Goal: Information Seeking & Learning: Learn about a topic

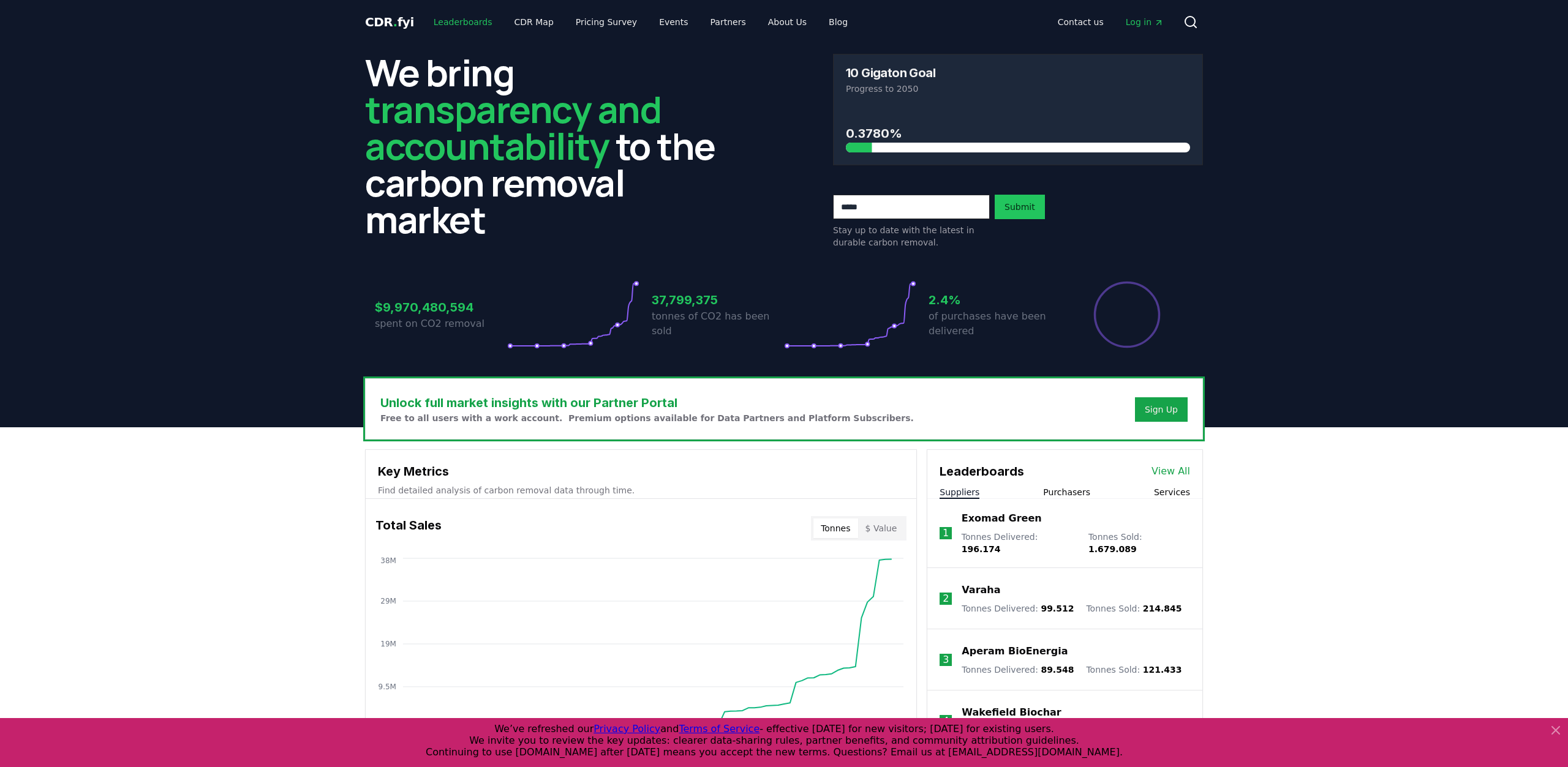
click at [457, 21] on link "Leaderboards" at bounding box center [463, 22] width 78 height 22
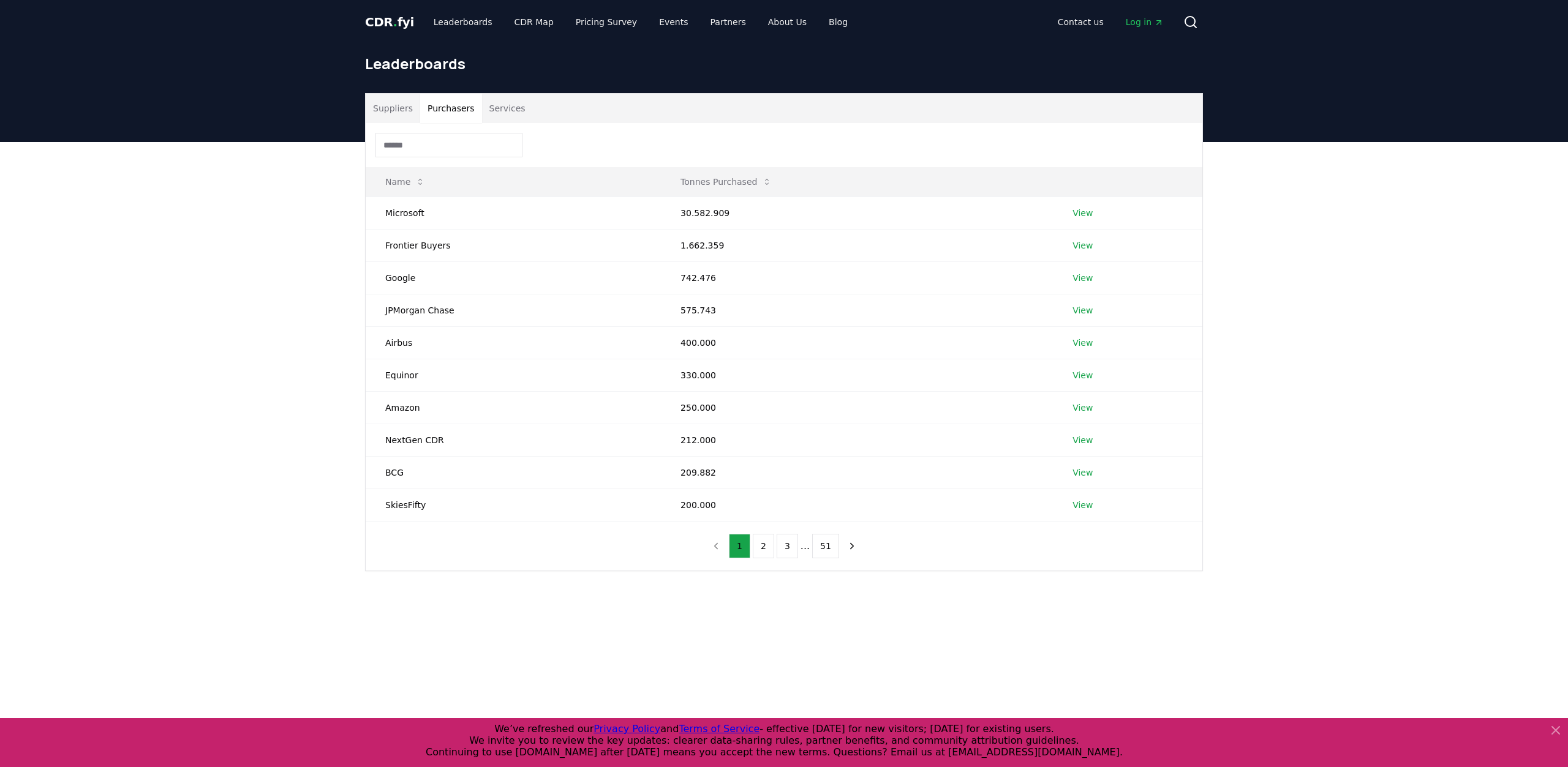
click at [450, 112] on button "Purchasers" at bounding box center [451, 108] width 62 height 29
click at [500, 110] on button "Services" at bounding box center [507, 108] width 51 height 29
click at [438, 107] on button "Purchasers" at bounding box center [451, 108] width 62 height 29
click at [496, 108] on button "Services" at bounding box center [507, 108] width 51 height 29
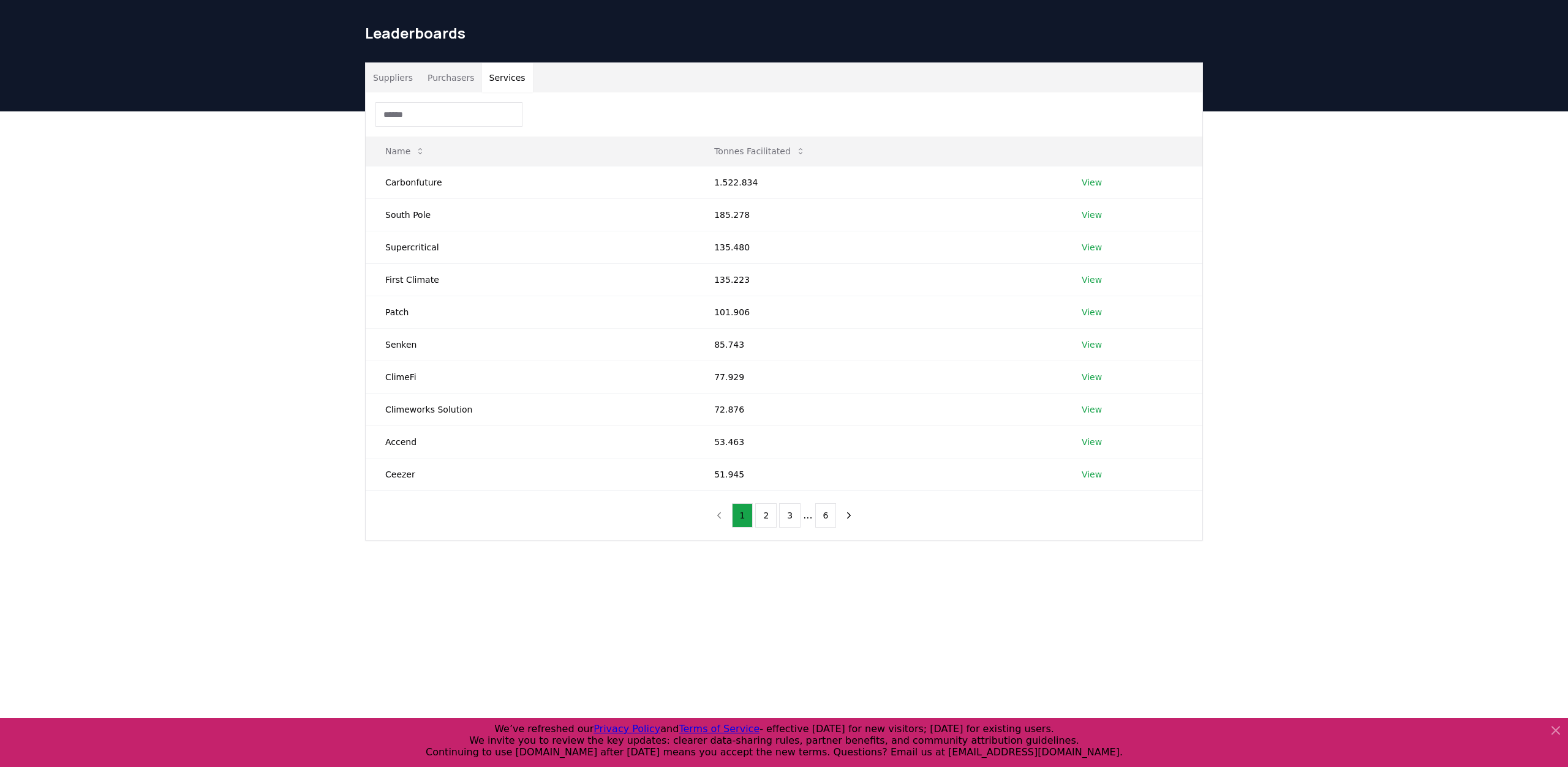
scroll to position [63, 0]
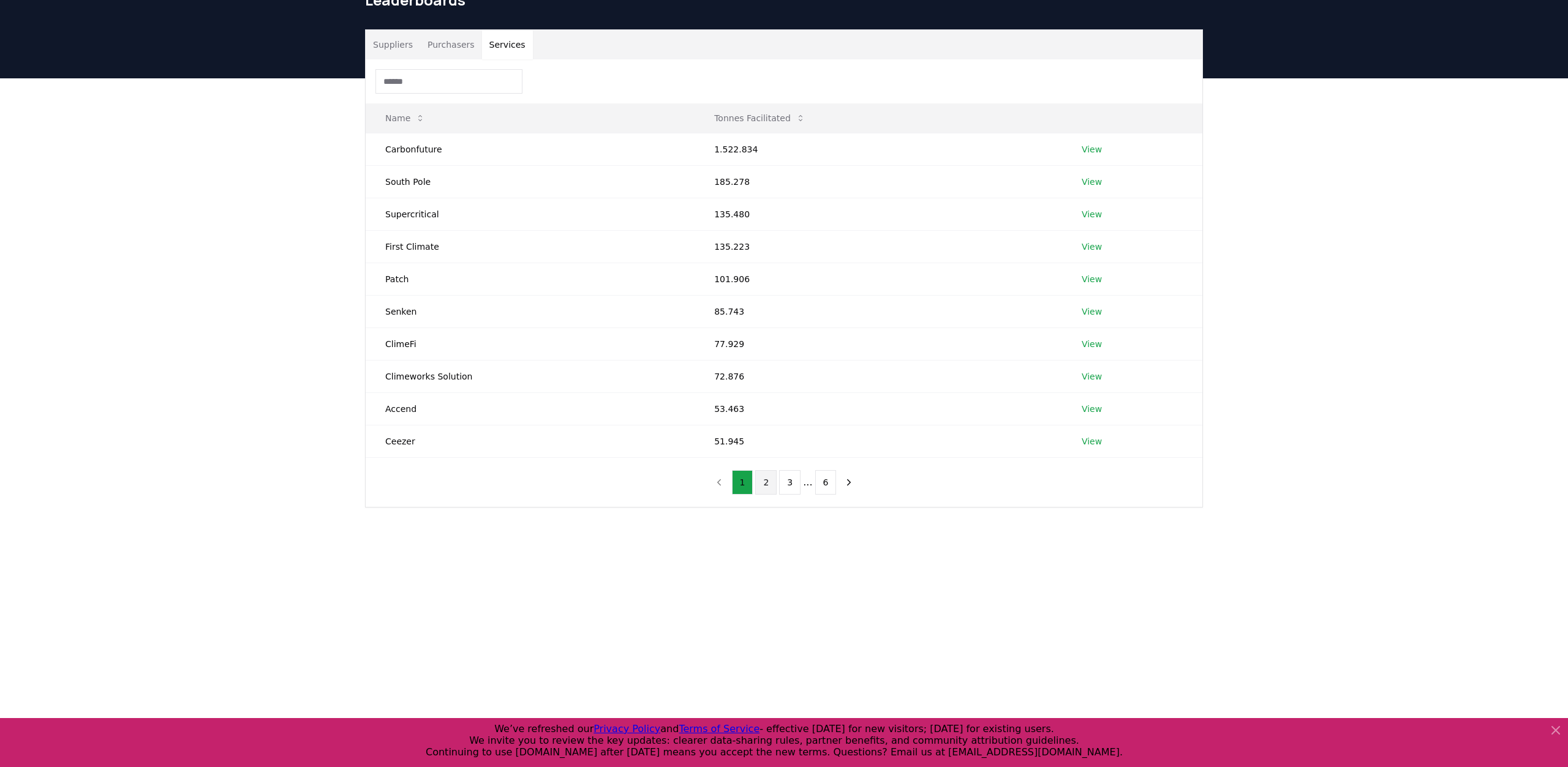
click at [767, 483] on button "2" at bounding box center [765, 482] width 21 height 24
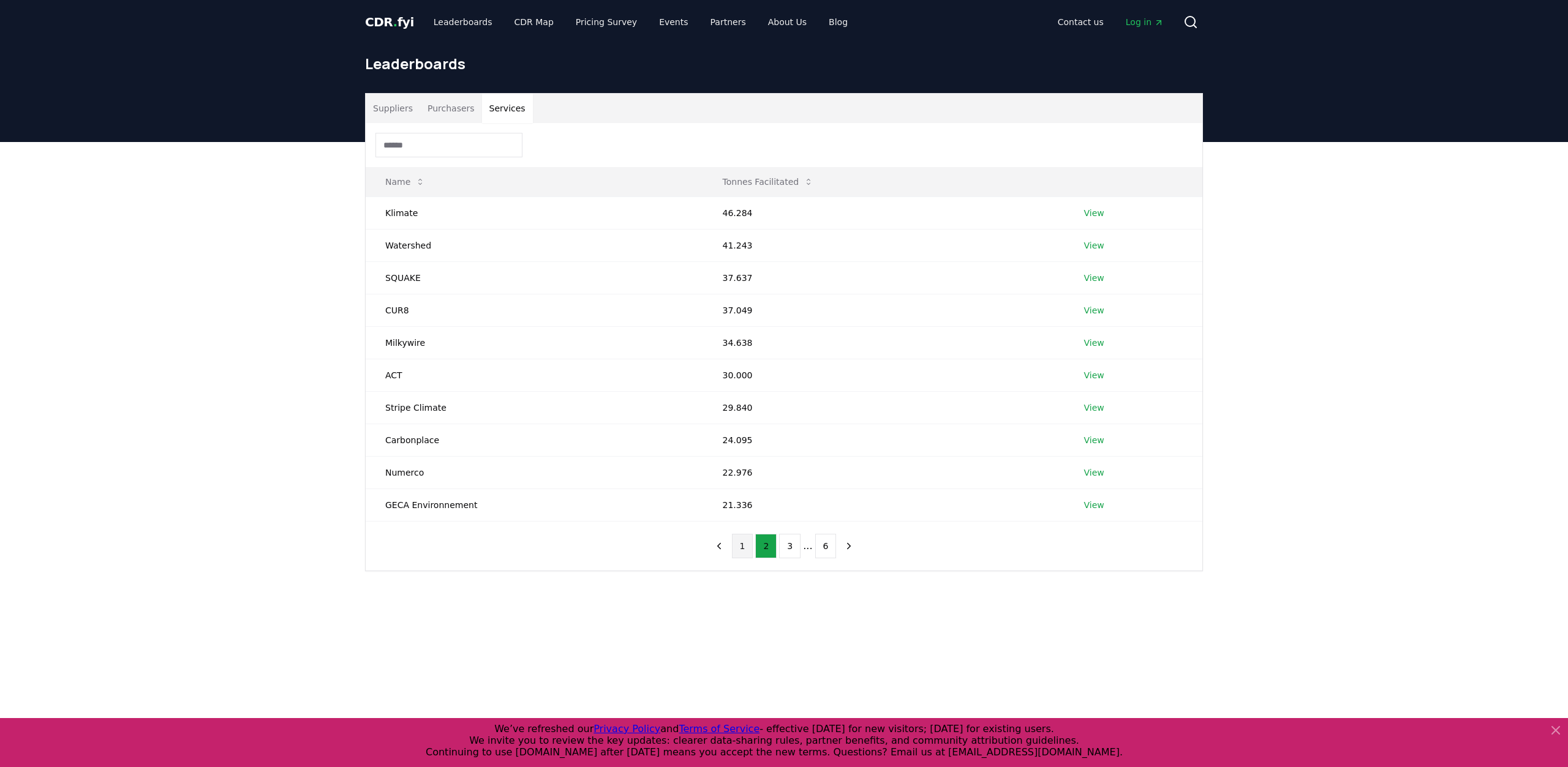
click at [742, 542] on button "1" at bounding box center [742, 545] width 21 height 24
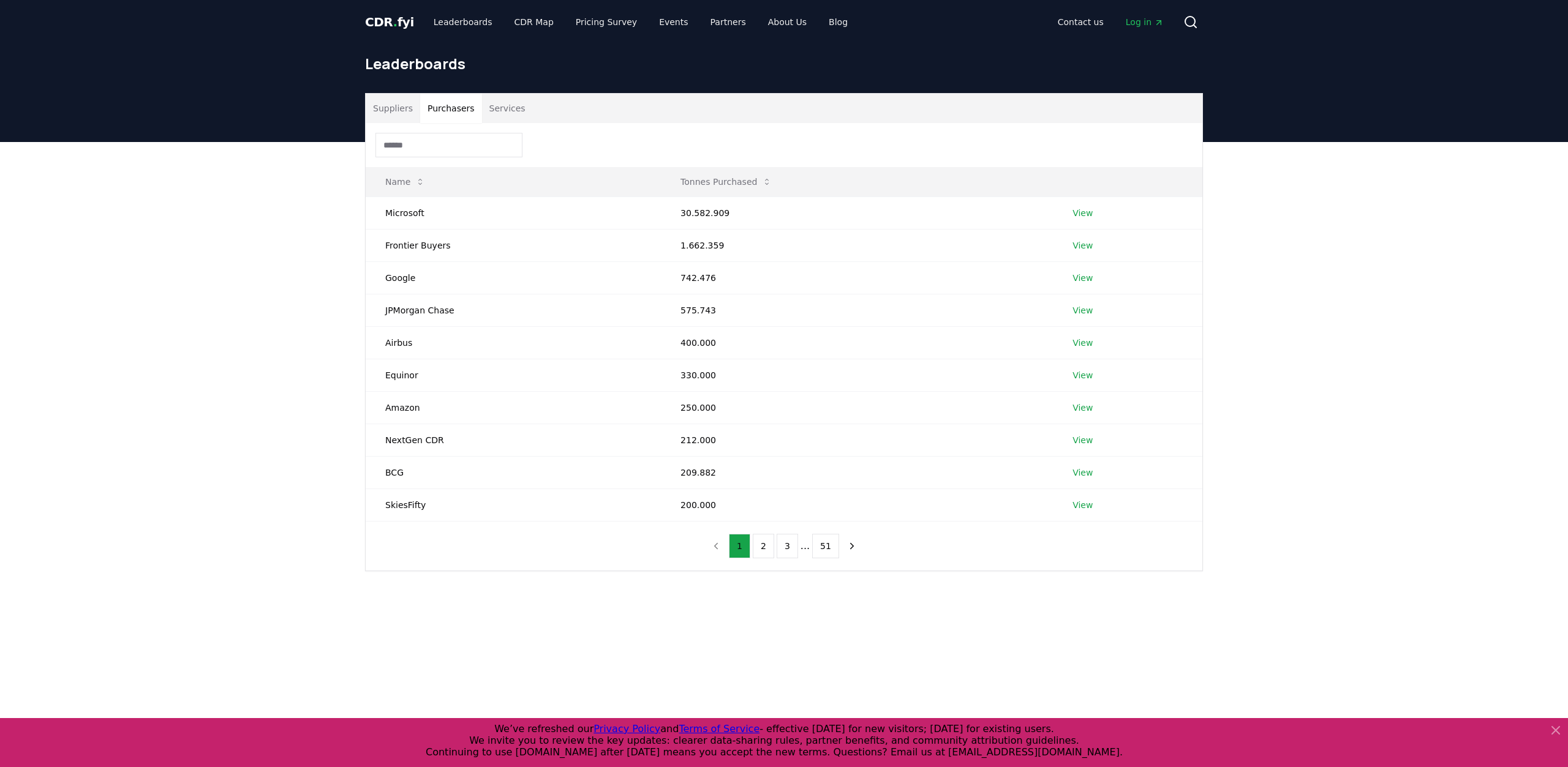
click at [440, 108] on button "Purchasers" at bounding box center [451, 108] width 62 height 29
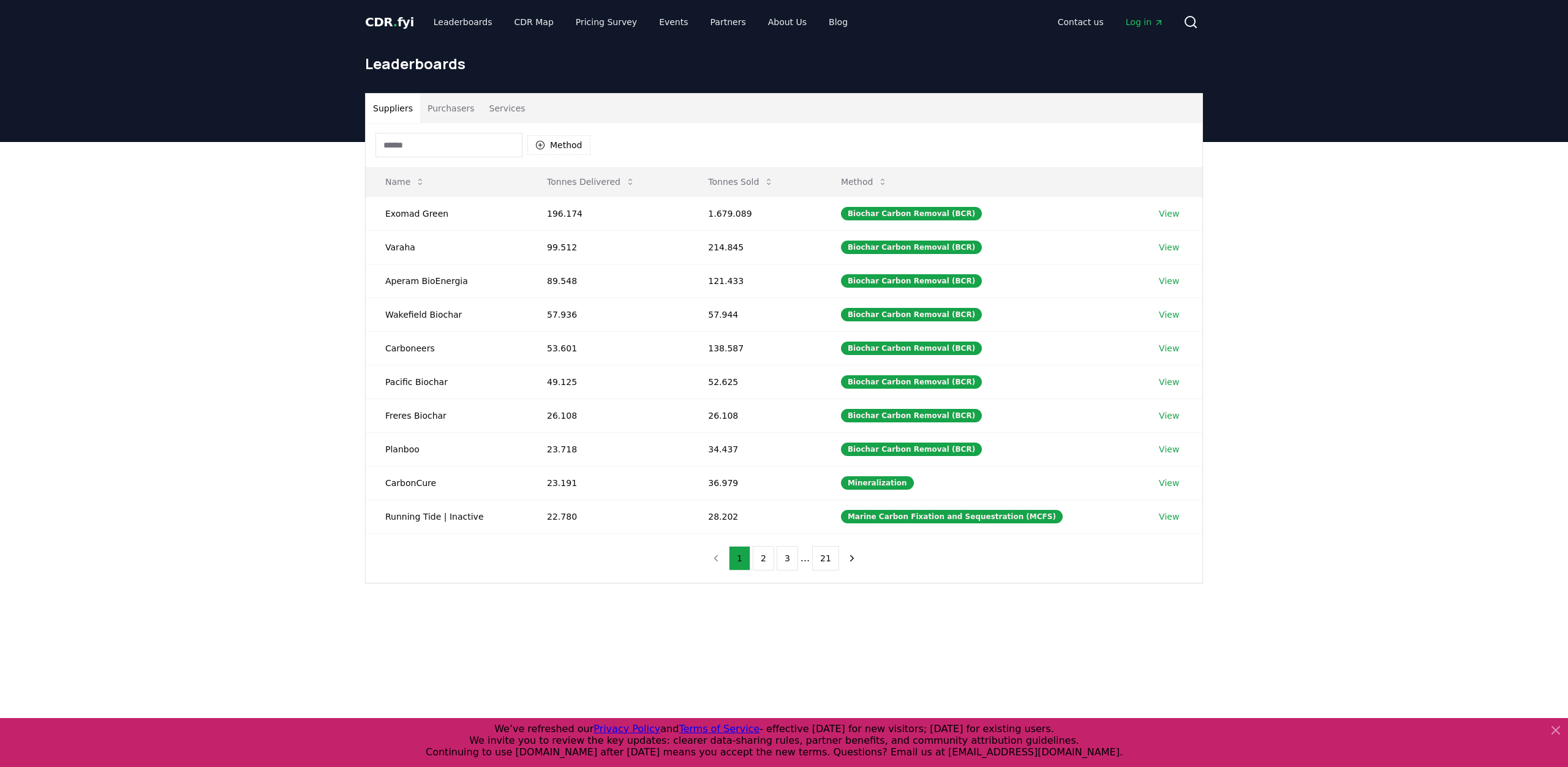
click at [398, 111] on button "Suppliers" at bounding box center [393, 108] width 55 height 29
click at [760, 553] on button "2" at bounding box center [763, 558] width 21 height 24
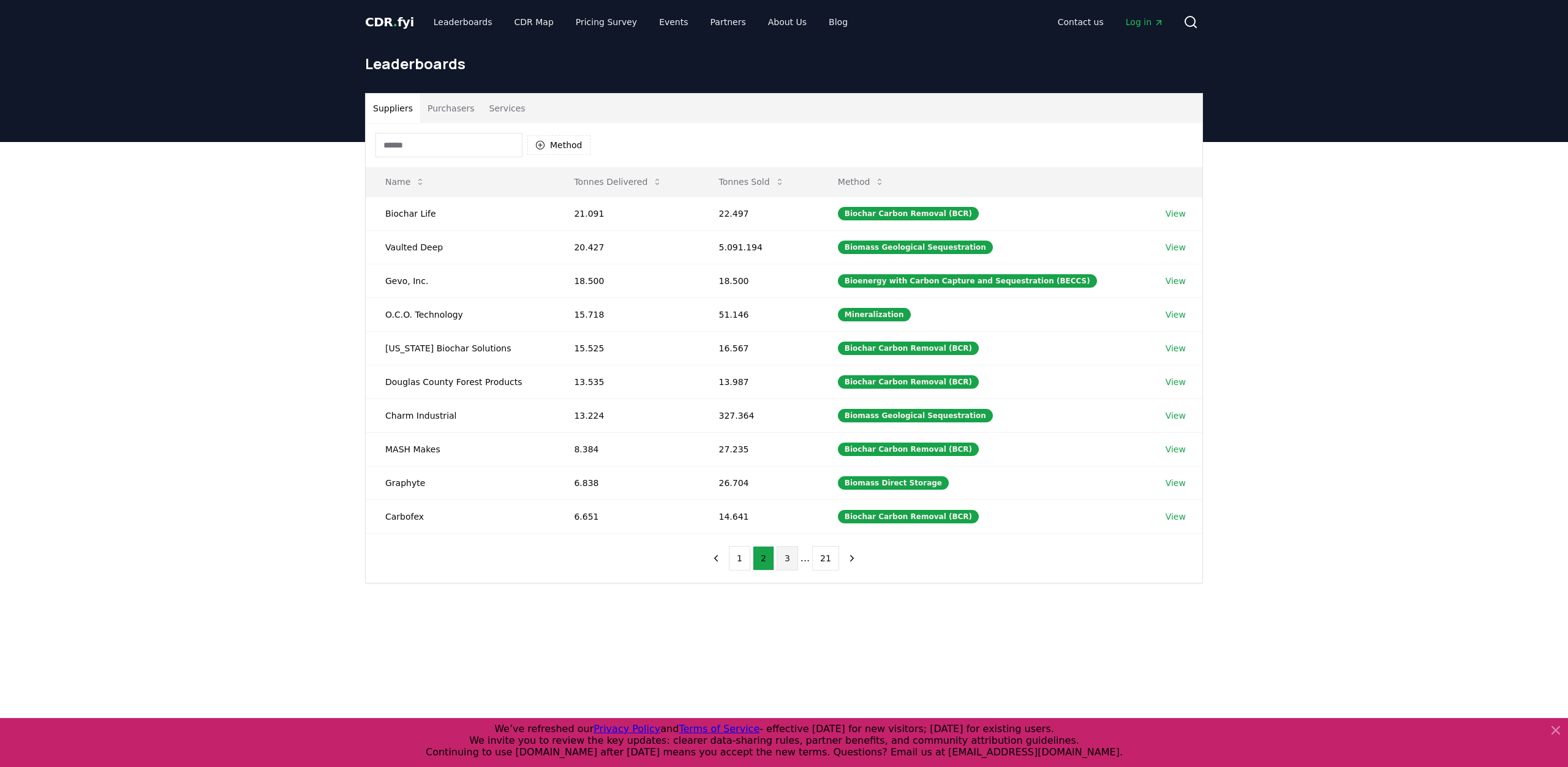
click at [790, 548] on button "3" at bounding box center [787, 558] width 21 height 24
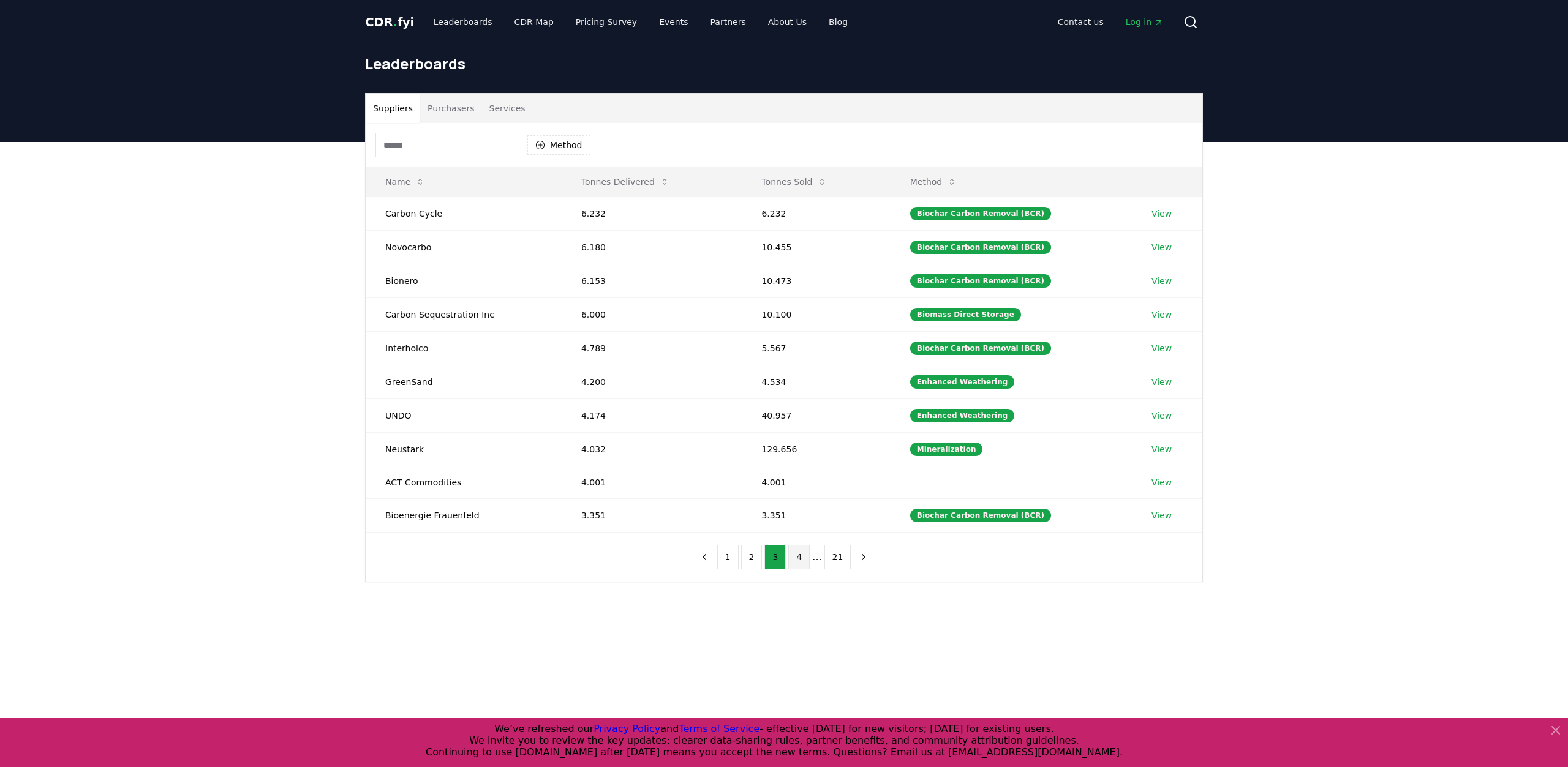
click at [798, 551] on button "4" at bounding box center [798, 556] width 21 height 24
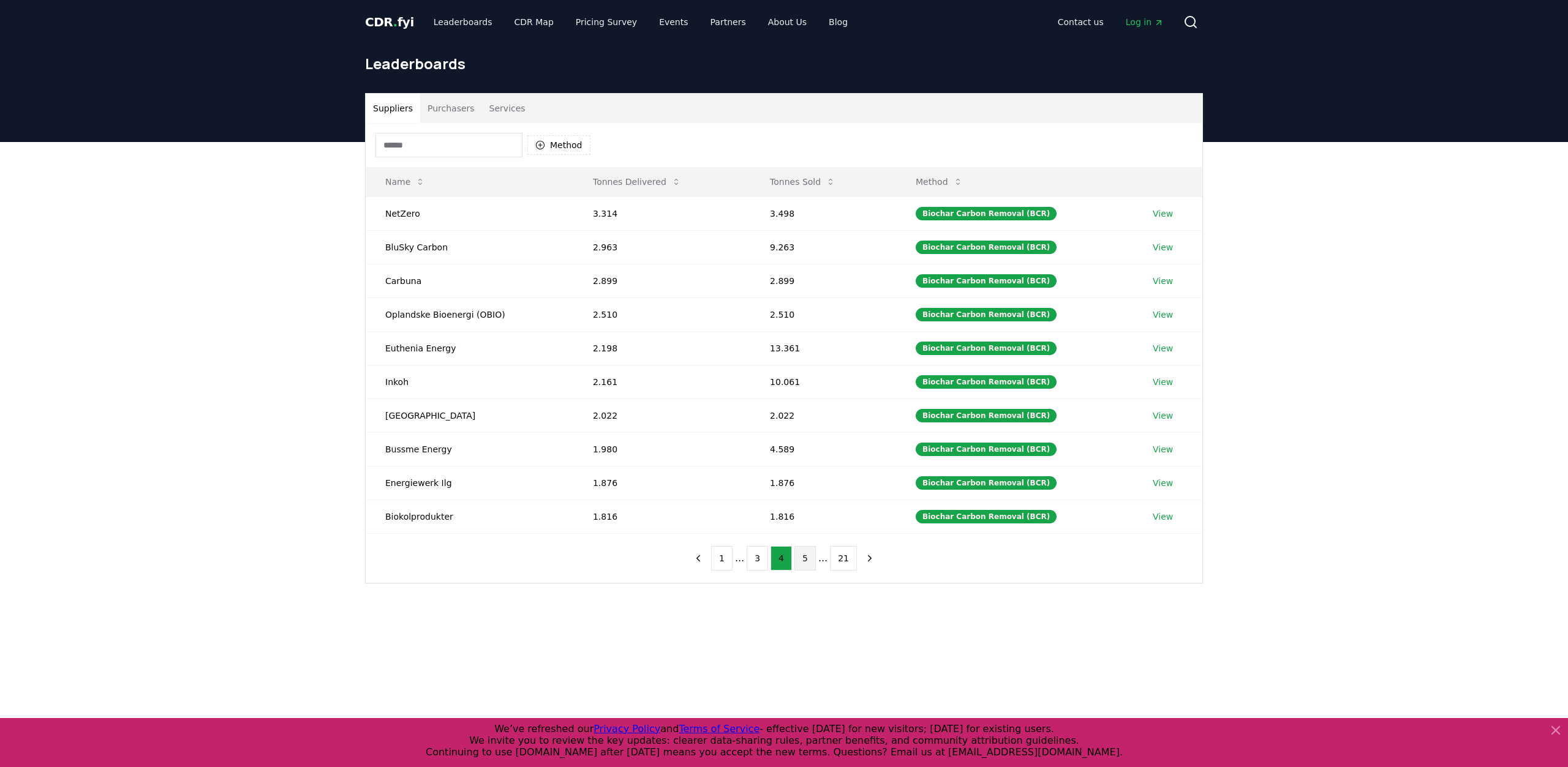
click at [806, 551] on button "5" at bounding box center [804, 558] width 21 height 24
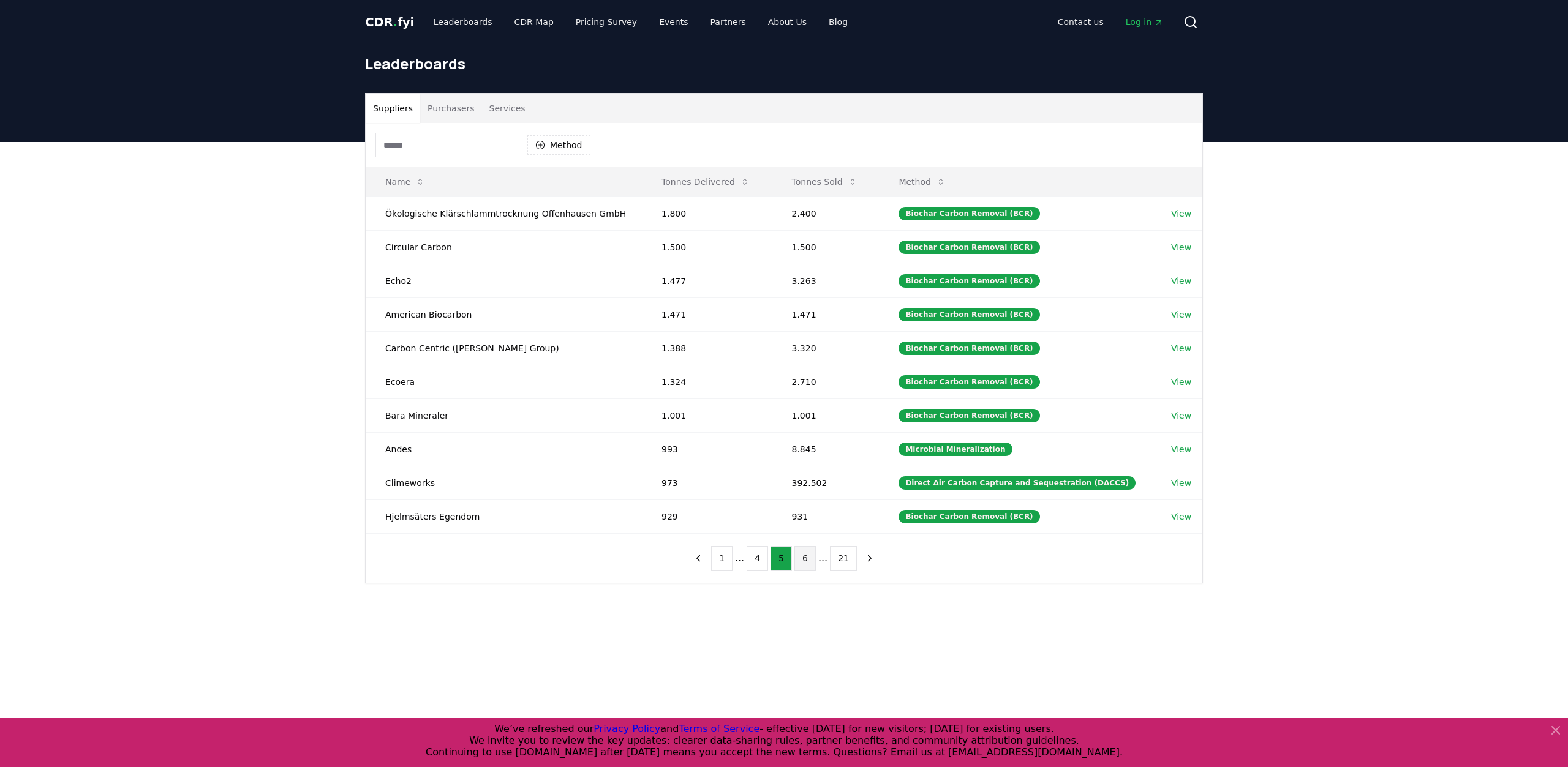
click at [804, 556] on button "6" at bounding box center [804, 558] width 21 height 24
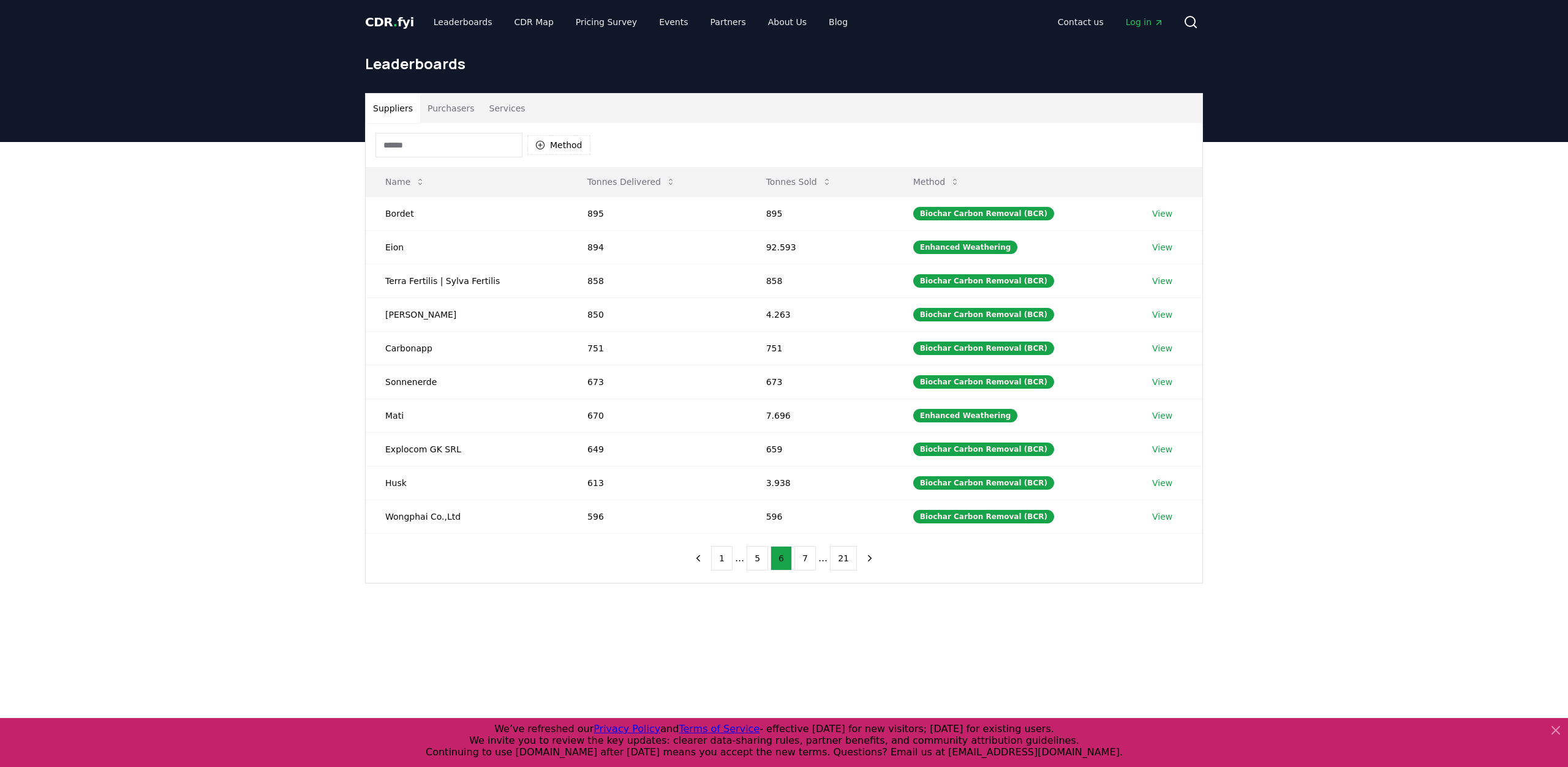
click at [804, 556] on button "7" at bounding box center [804, 558] width 21 height 24
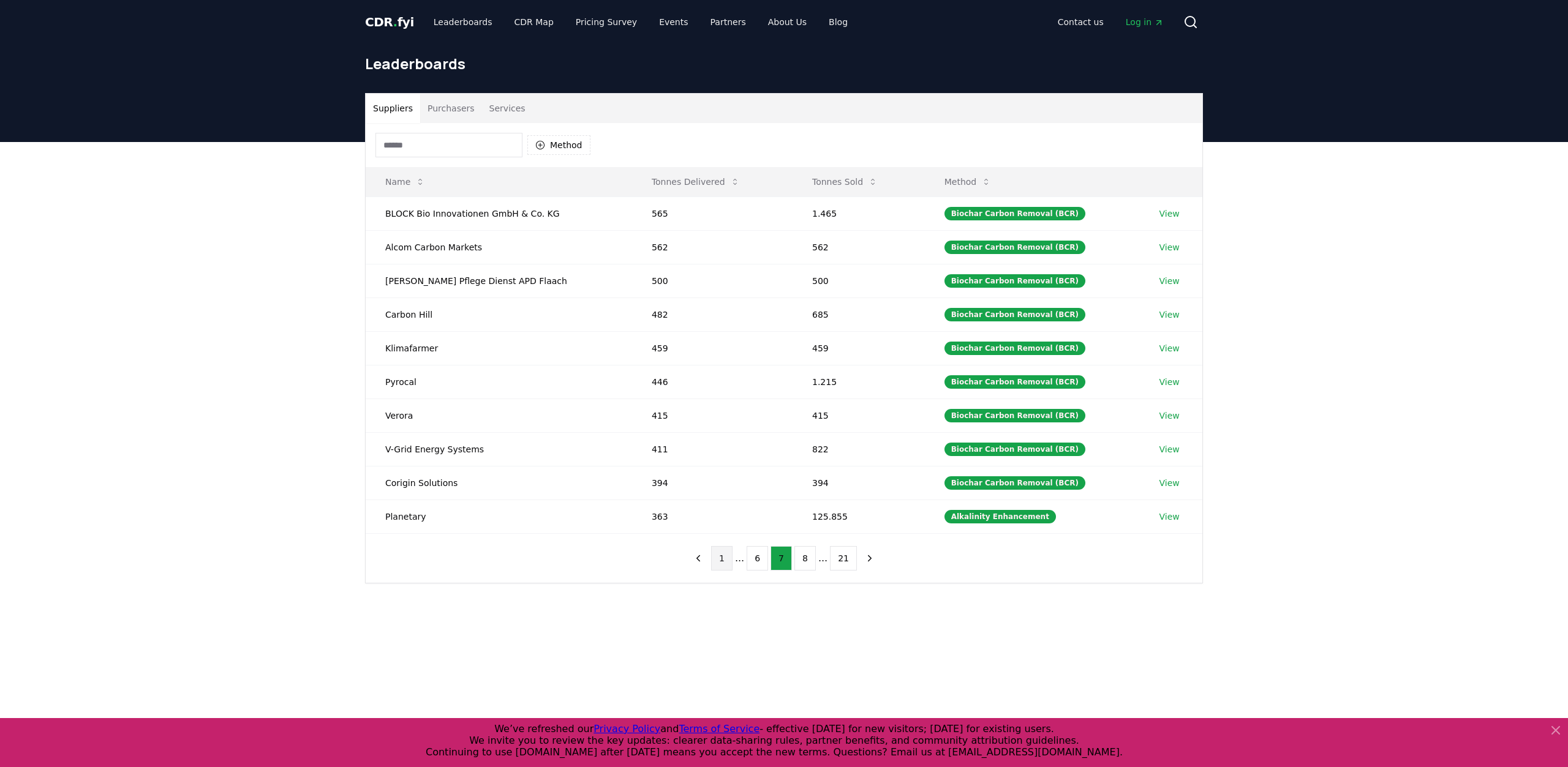
click at [725, 551] on button "1" at bounding box center [721, 558] width 21 height 24
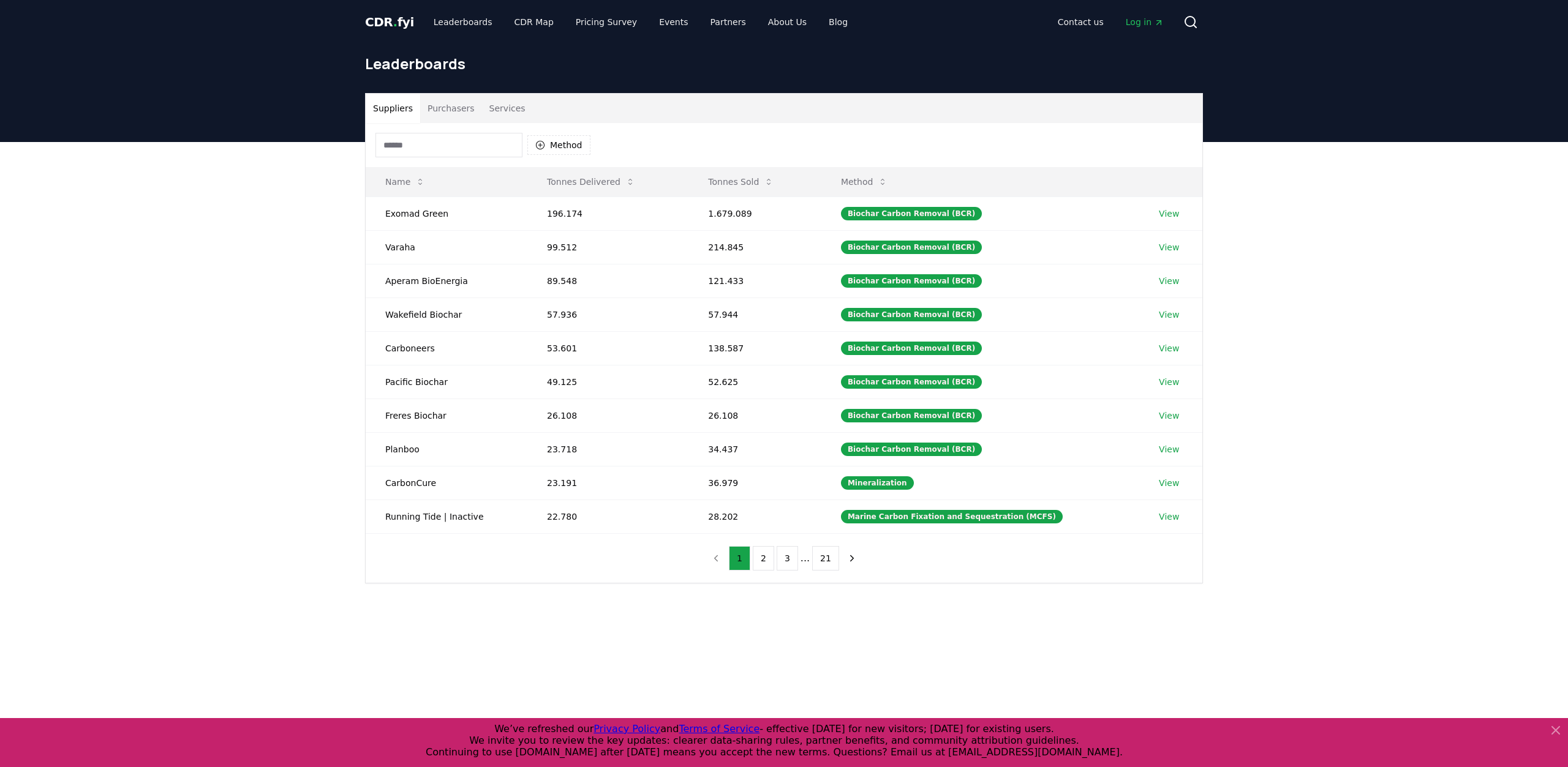
click at [442, 109] on button "Purchasers" at bounding box center [451, 108] width 62 height 29
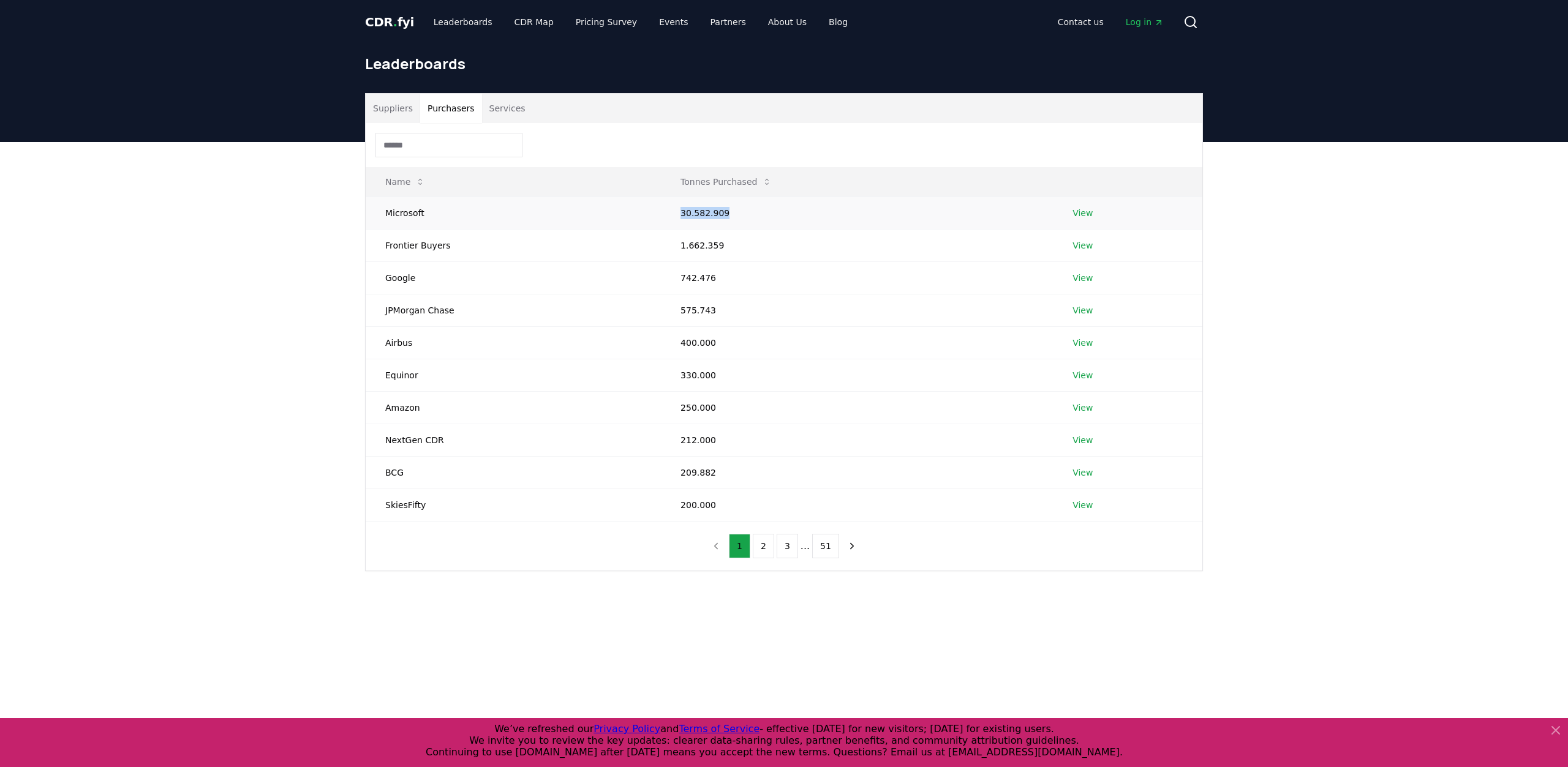
drag, startPoint x: 681, startPoint y: 211, endPoint x: 743, endPoint y: 210, distance: 62.0
click at [743, 210] on td "30.582.909" at bounding box center [857, 213] width 392 height 32
click at [705, 247] on td "1.662.359" at bounding box center [857, 245] width 392 height 32
click at [769, 543] on button "2" at bounding box center [763, 545] width 21 height 24
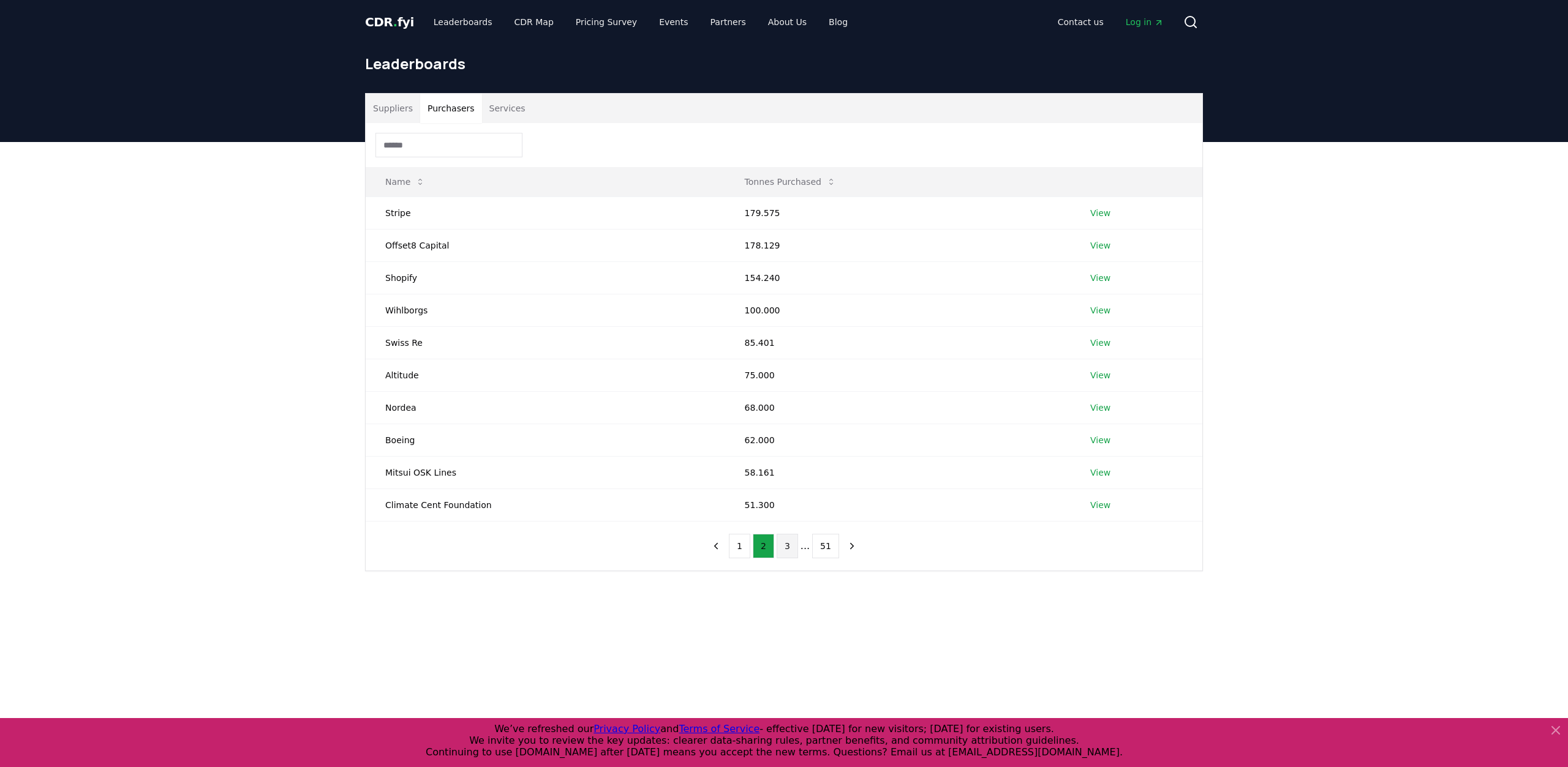
click at [790, 543] on button "3" at bounding box center [787, 545] width 21 height 24
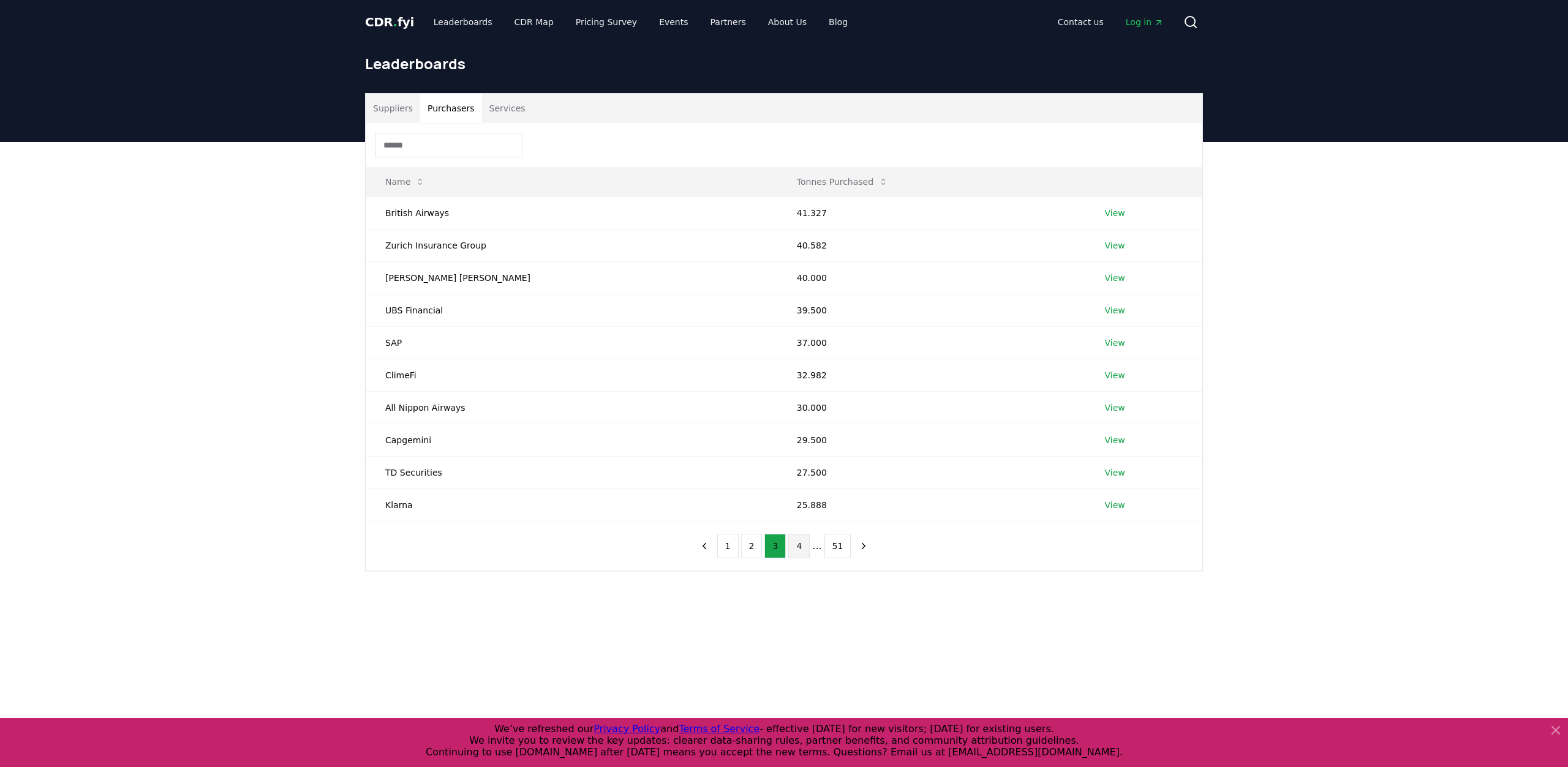
click at [798, 542] on button "4" at bounding box center [798, 545] width 21 height 24
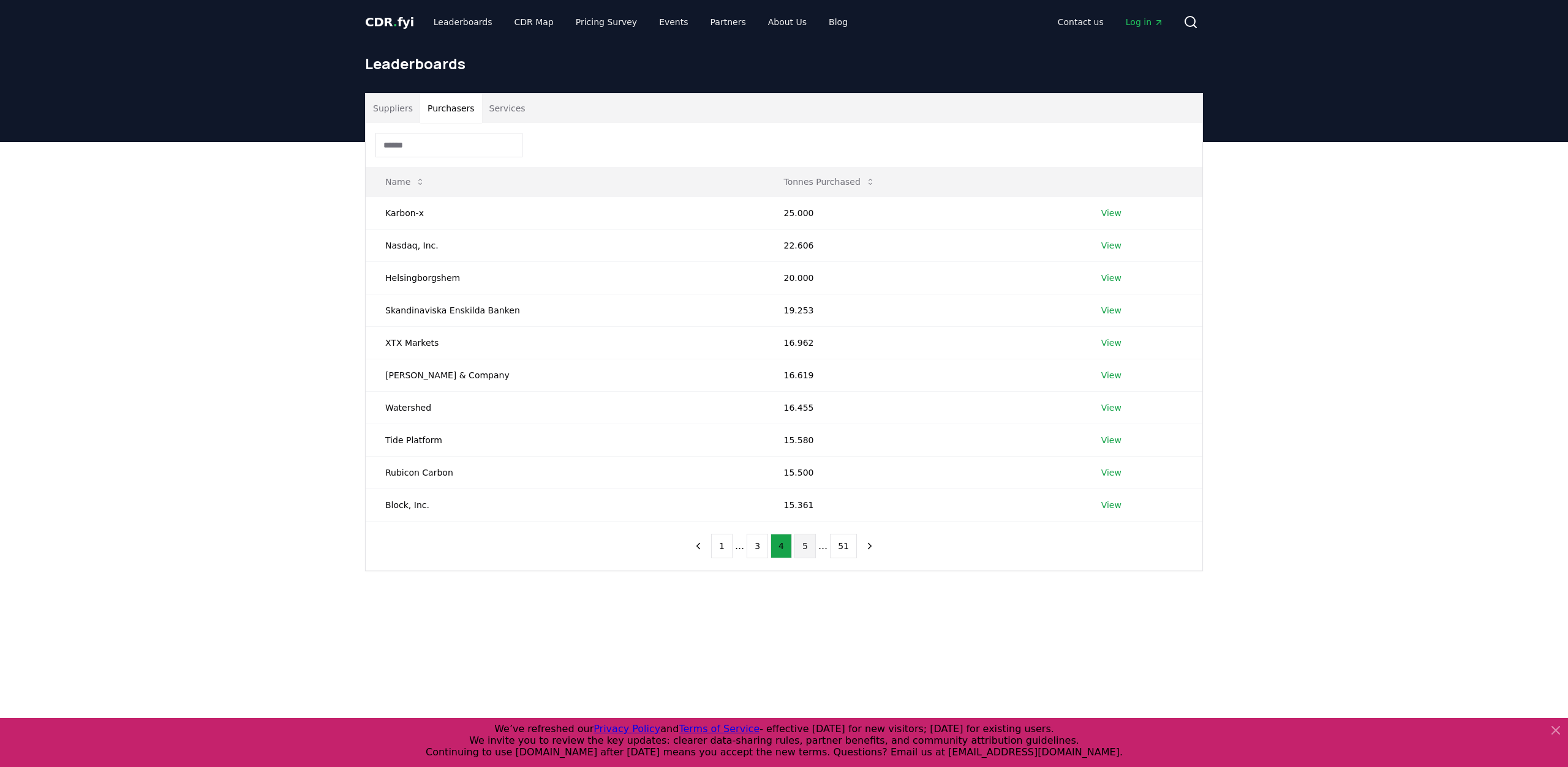
click at [800, 542] on button "5" at bounding box center [804, 545] width 21 height 24
click at [801, 544] on button "6" at bounding box center [804, 545] width 21 height 24
click at [809, 547] on button "7" at bounding box center [804, 545] width 21 height 24
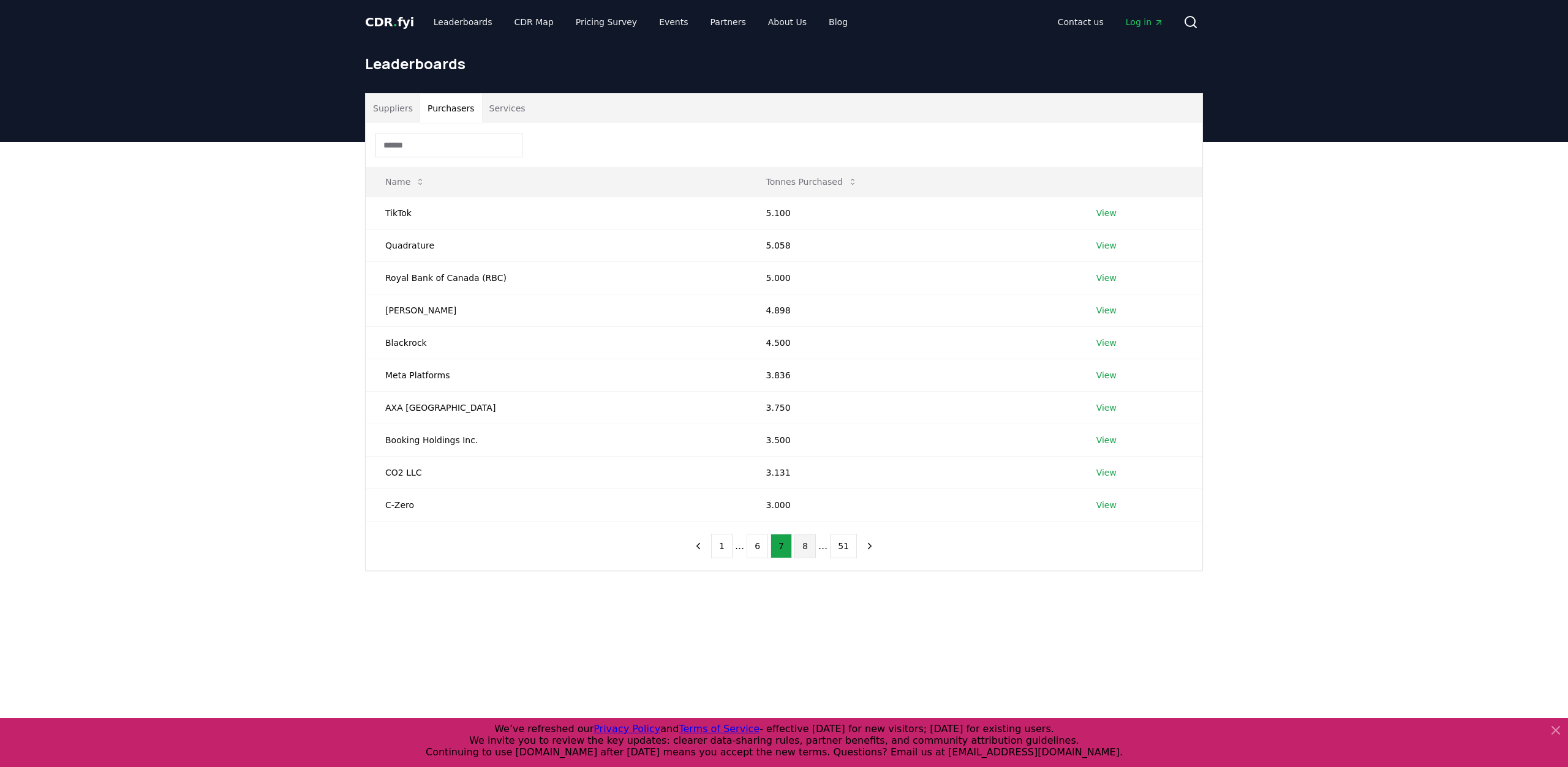
click at [804, 541] on button "8" at bounding box center [804, 545] width 21 height 24
click at [804, 541] on button "9" at bounding box center [804, 545] width 21 height 24
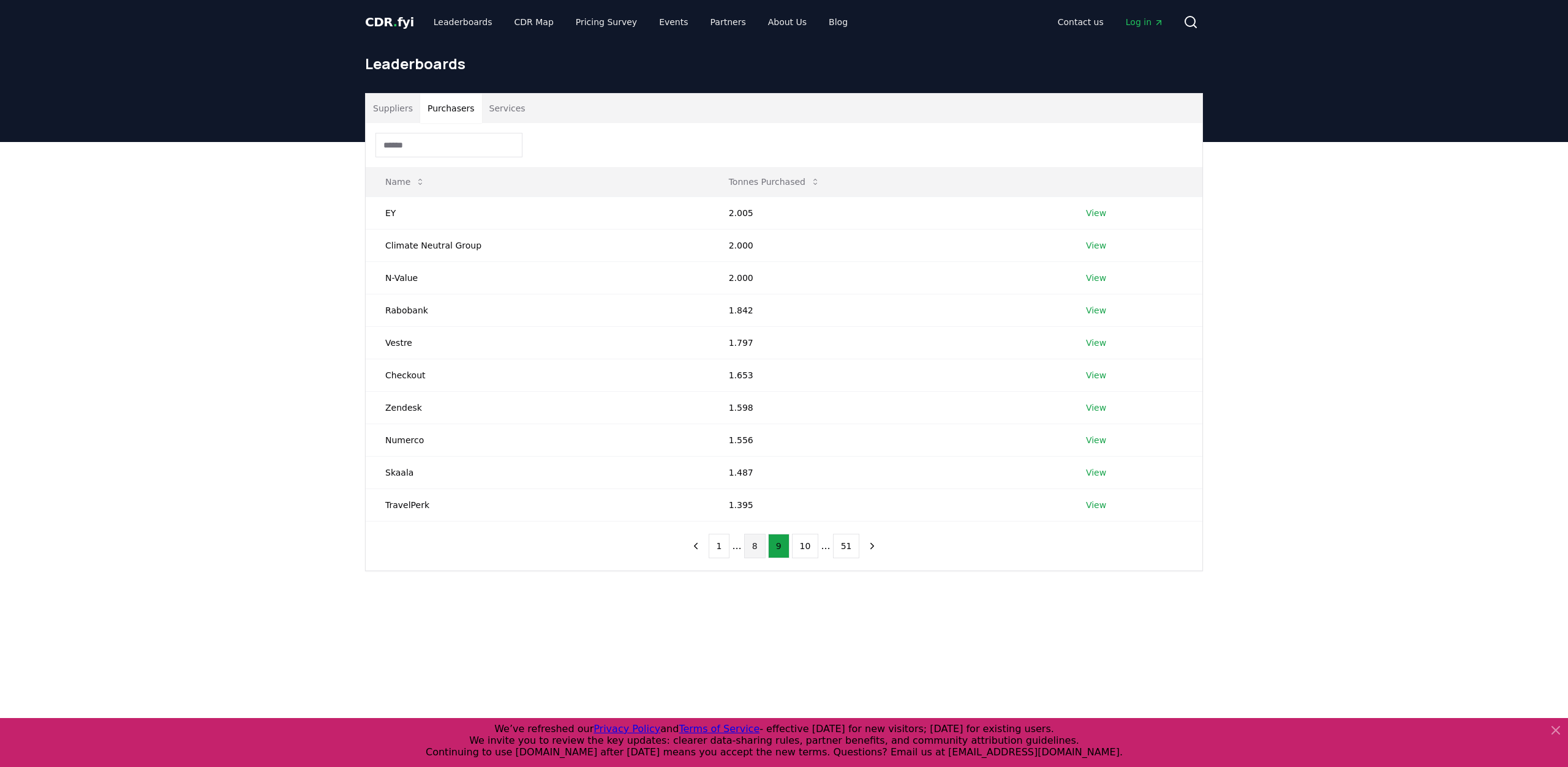
click at [804, 541] on button "10" at bounding box center [805, 545] width 27 height 24
click at [502, 107] on button "Services" at bounding box center [507, 108] width 51 height 29
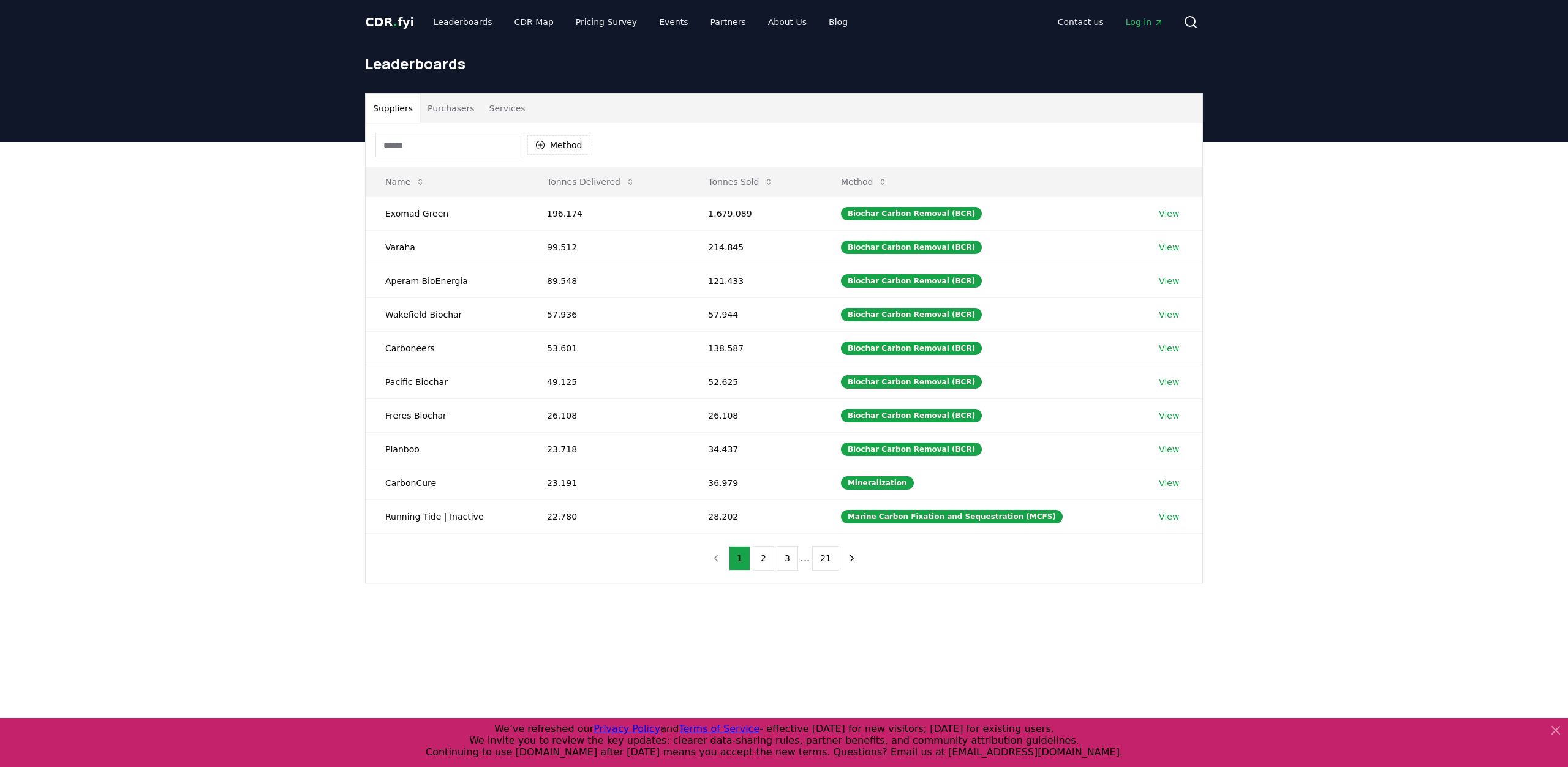
click at [380, 107] on button "Suppliers" at bounding box center [393, 108] width 55 height 29
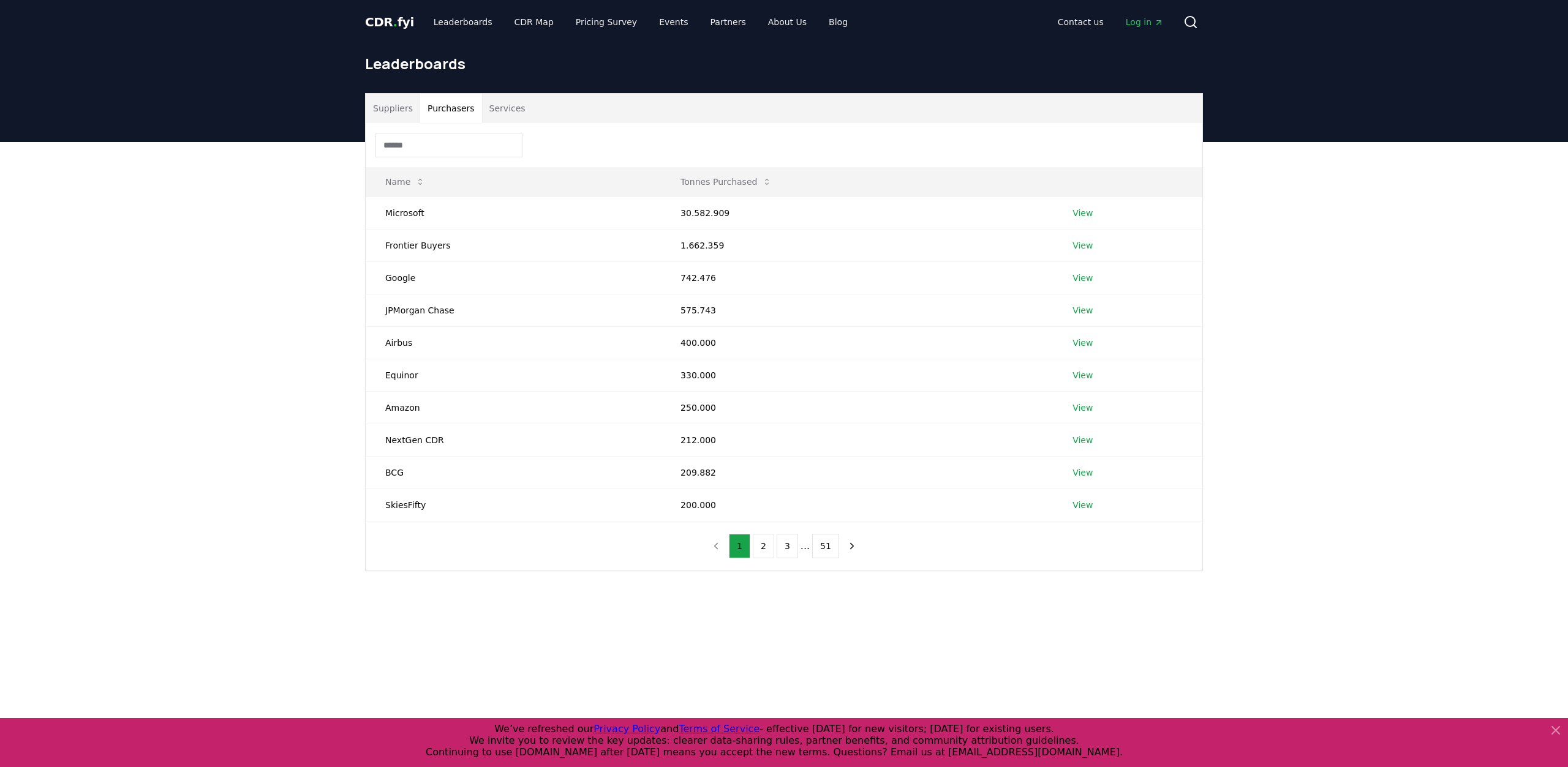
click at [446, 107] on button "Purchasers" at bounding box center [451, 108] width 62 height 29
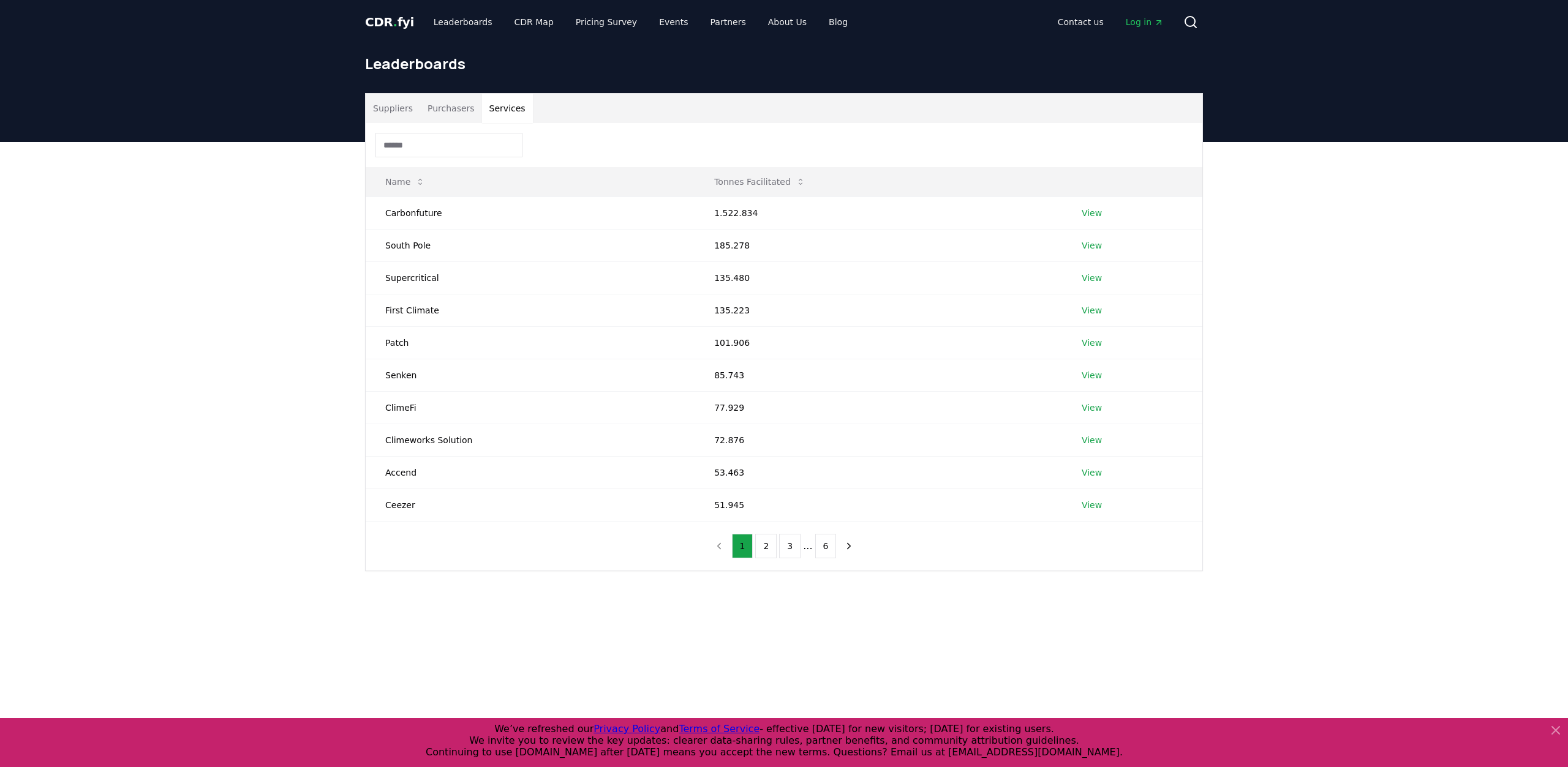
click at [502, 110] on button "Services" at bounding box center [507, 108] width 51 height 29
click at [767, 544] on button "2" at bounding box center [765, 545] width 21 height 24
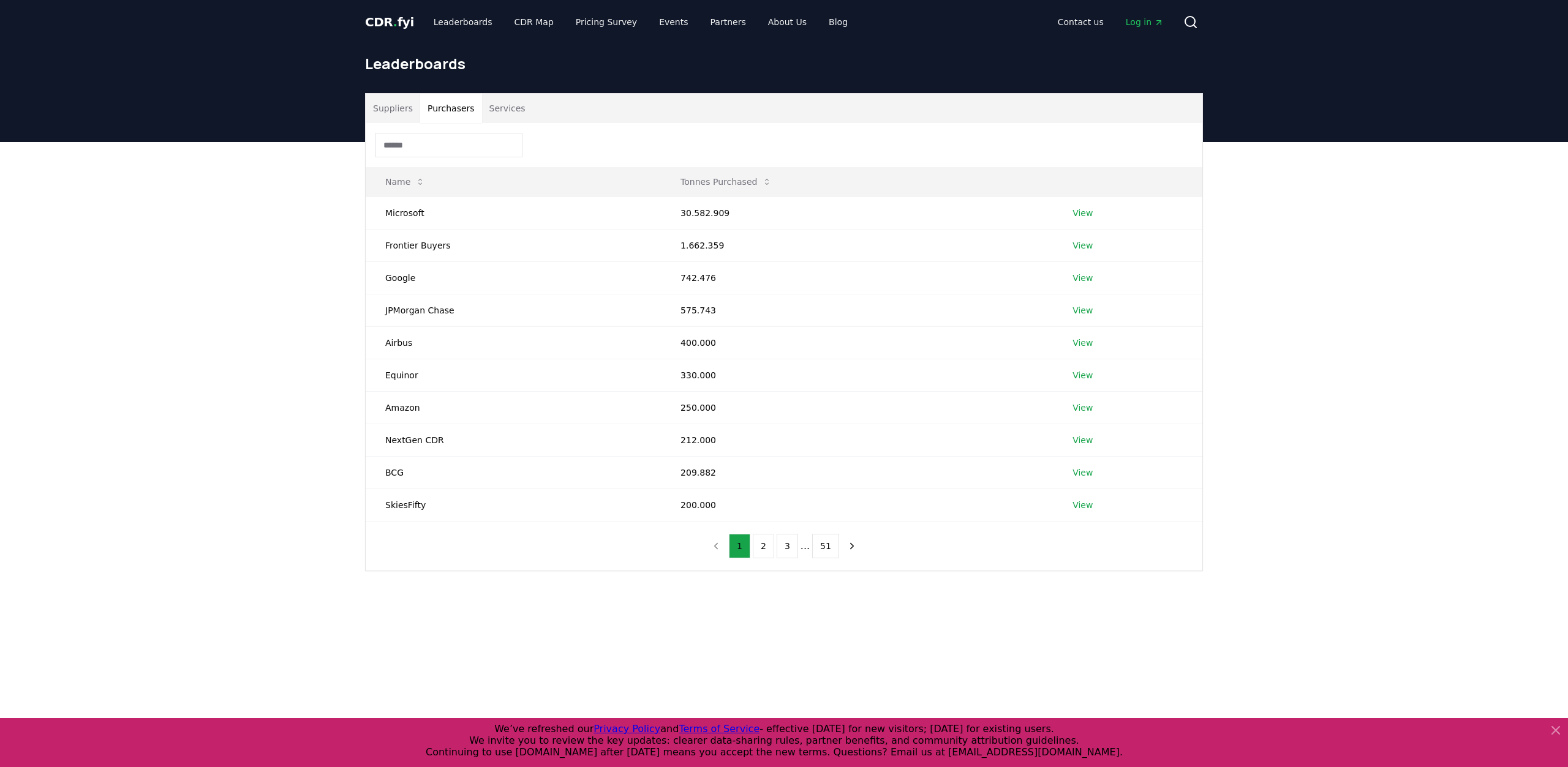
click at [442, 112] on button "Purchasers" at bounding box center [451, 108] width 62 height 29
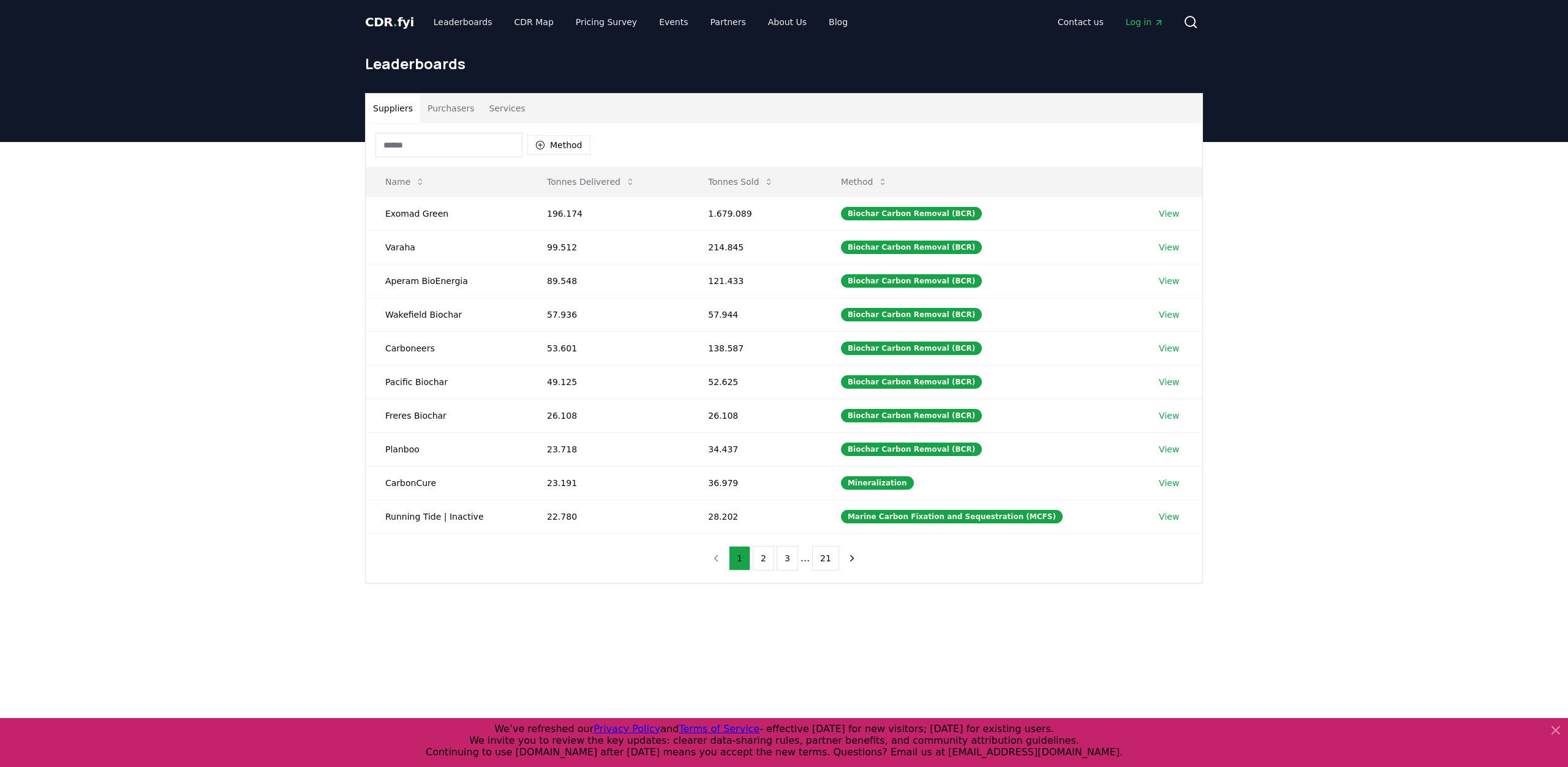
click at [395, 109] on button "Suppliers" at bounding box center [393, 108] width 55 height 29
click at [433, 542] on div "Method Name Tonnes Delivered Tonnes Sold Method Exomad Green 196.174 1.679.089 …" at bounding box center [784, 353] width 837 height 459
click at [824, 553] on button "21" at bounding box center [826, 558] width 27 height 24
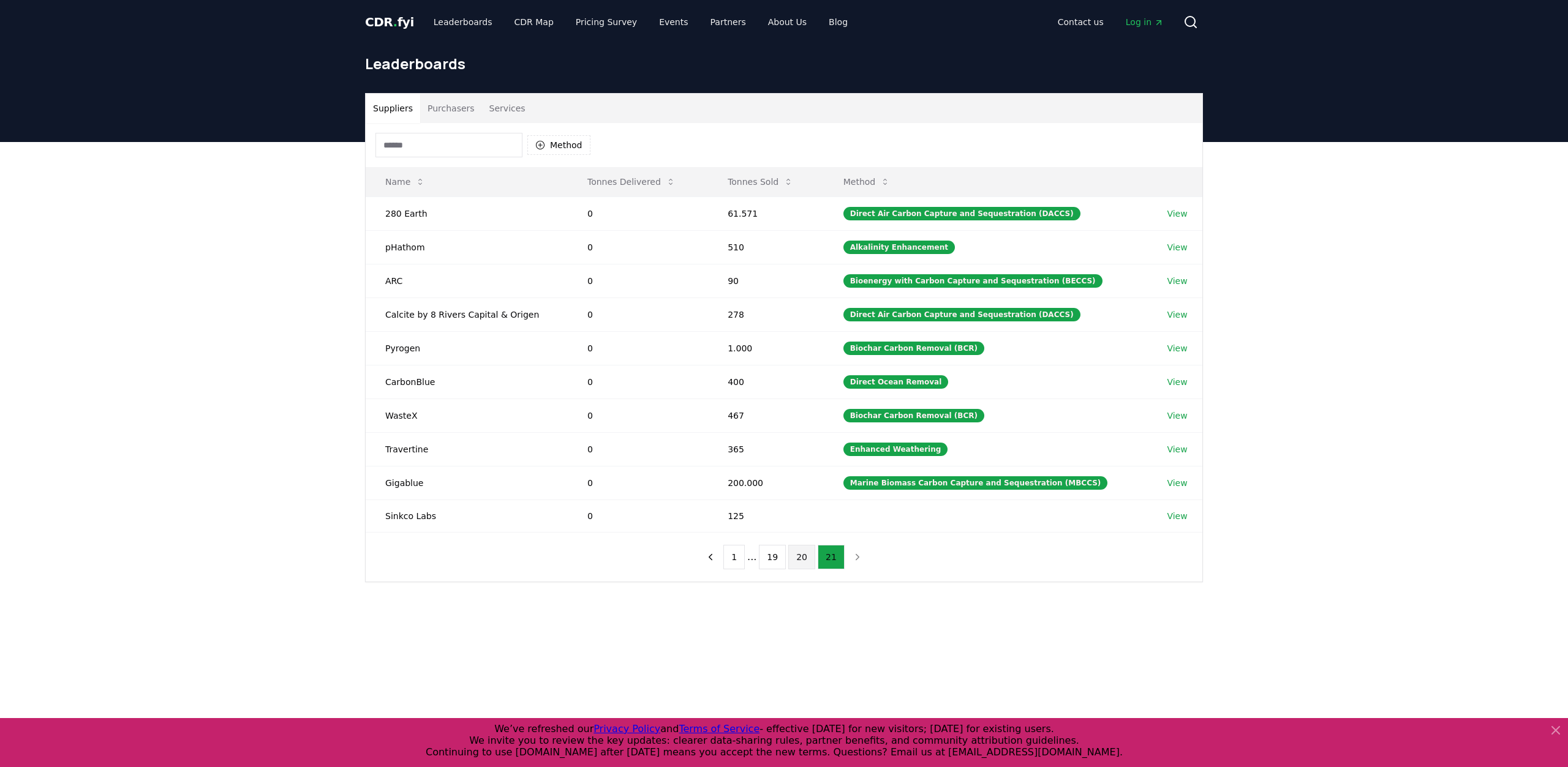
click at [798, 549] on button "20" at bounding box center [801, 556] width 27 height 24
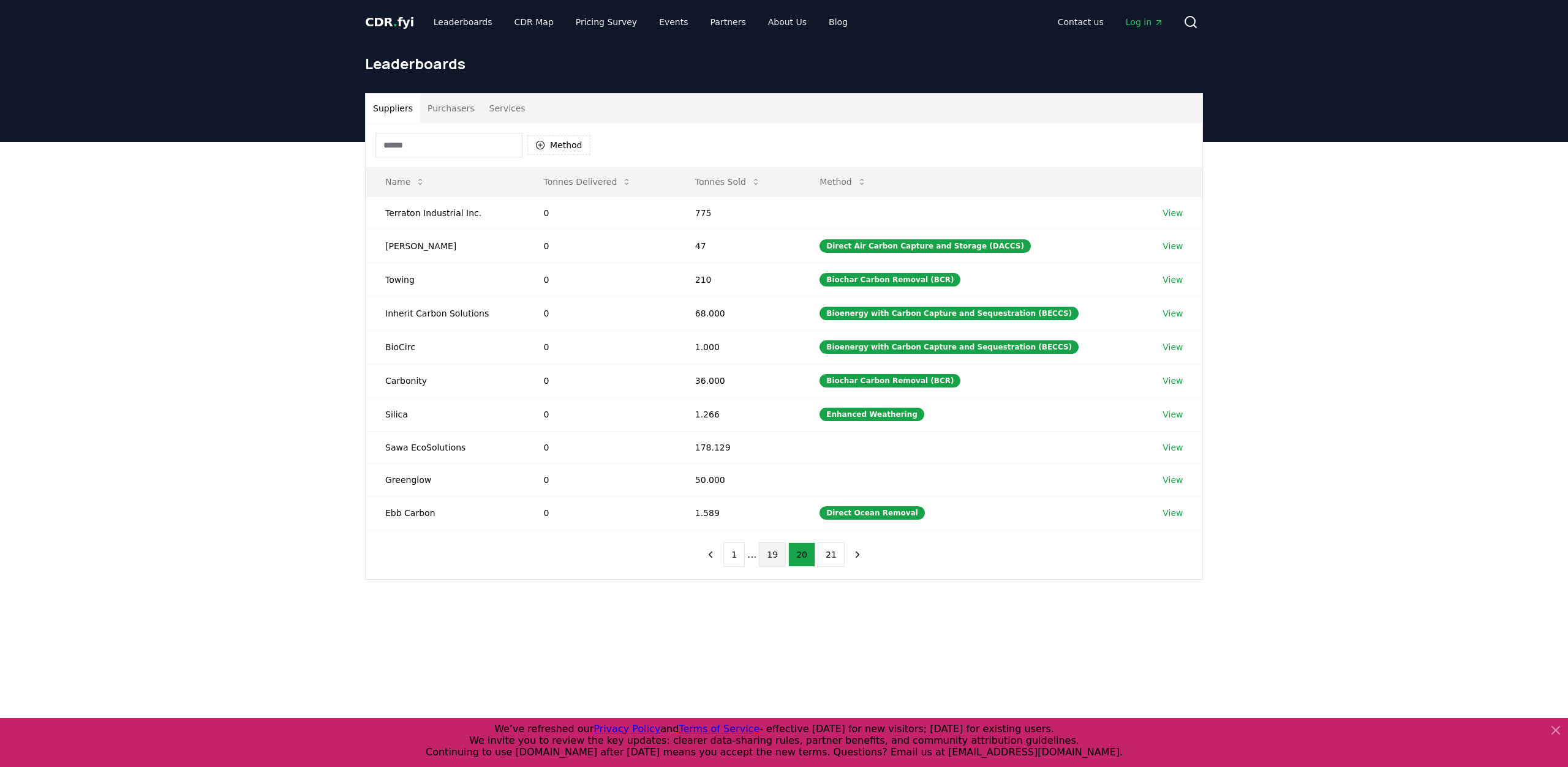
click at [769, 551] on button "19" at bounding box center [772, 554] width 27 height 24
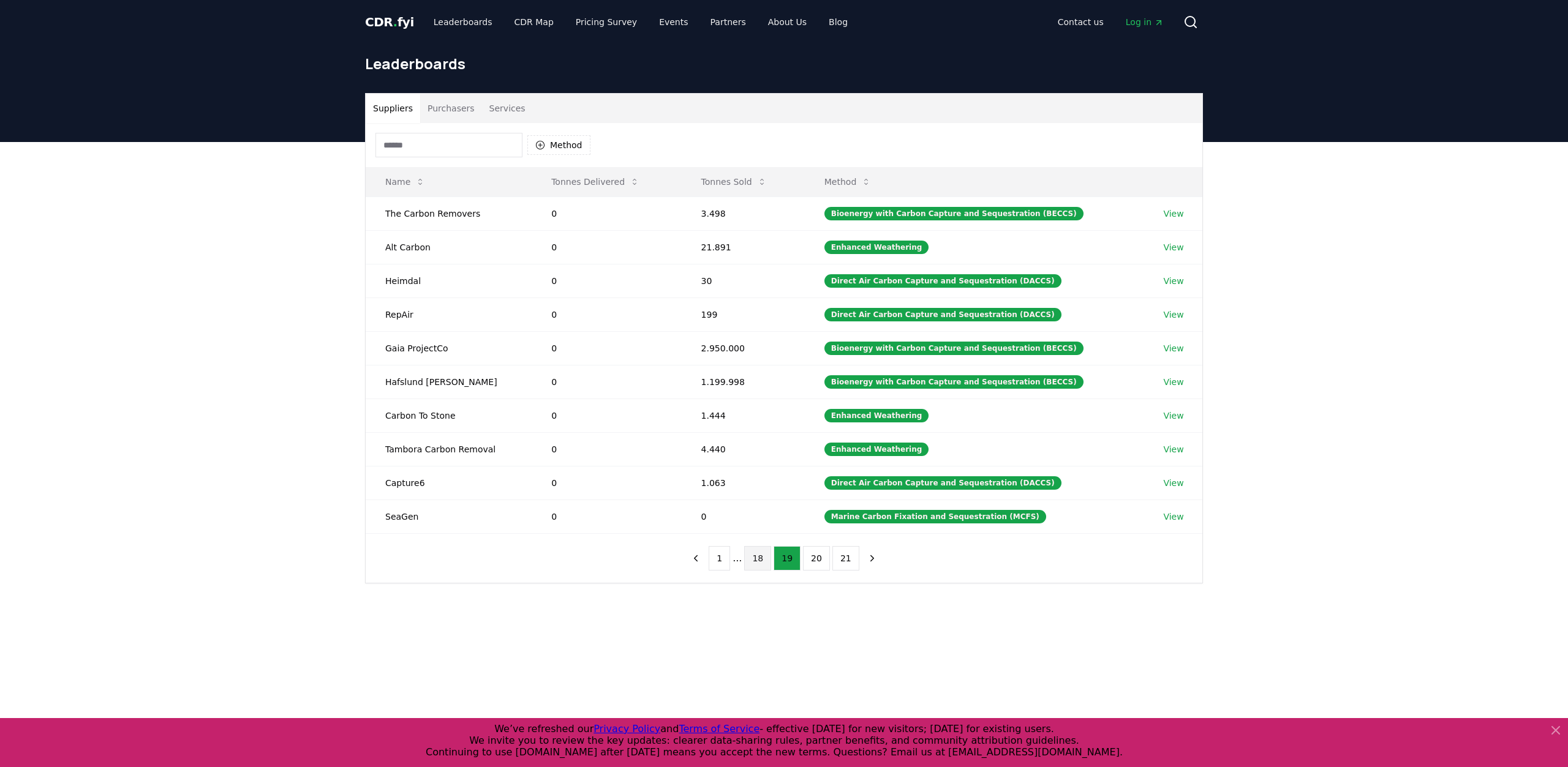
click at [762, 553] on button "18" at bounding box center [757, 558] width 27 height 24
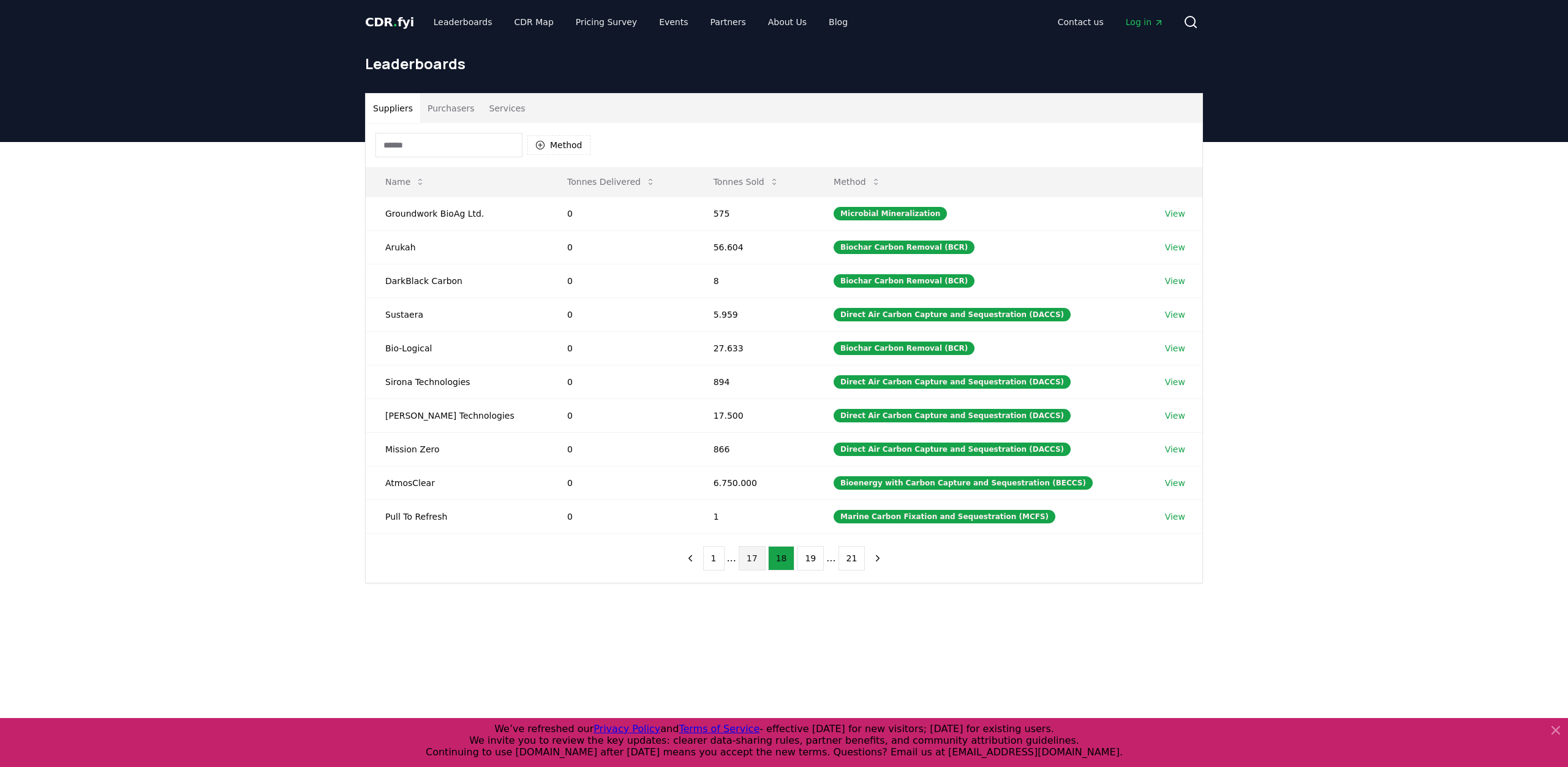
click at [762, 556] on button "17" at bounding box center [752, 558] width 27 height 24
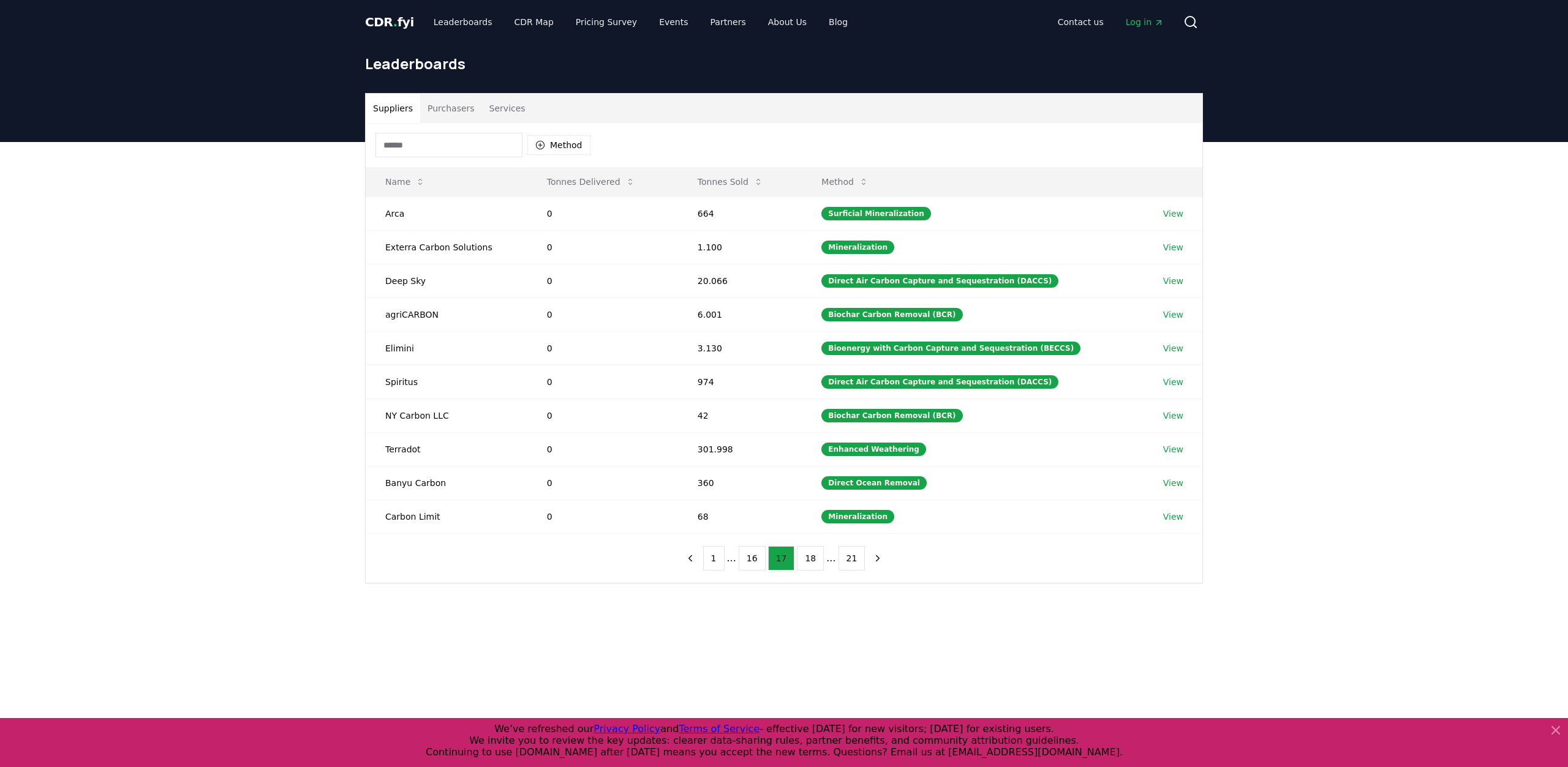
click at [762, 556] on button "16" at bounding box center [752, 558] width 27 height 24
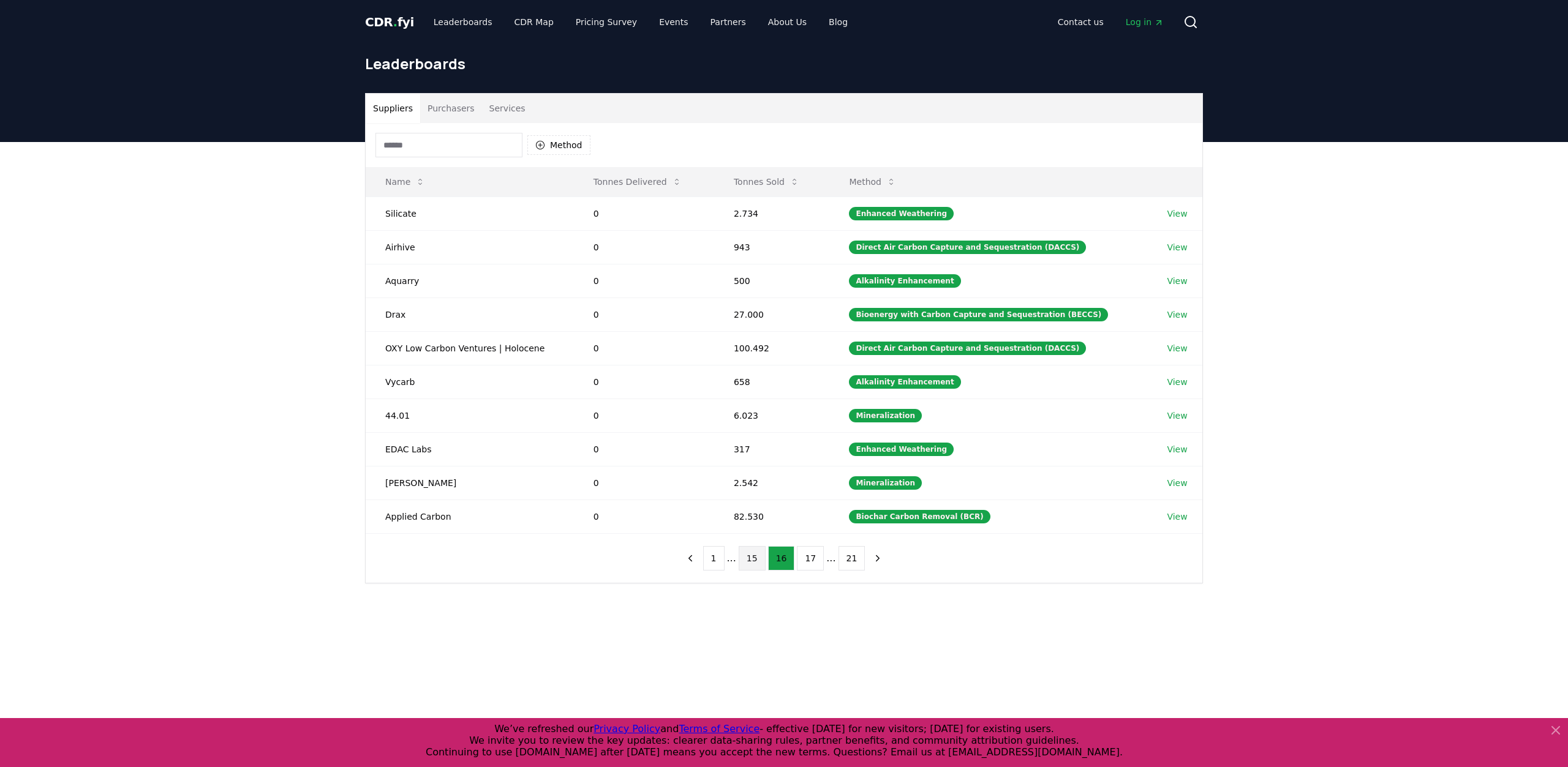
click at [755, 551] on button "15" at bounding box center [752, 558] width 27 height 24
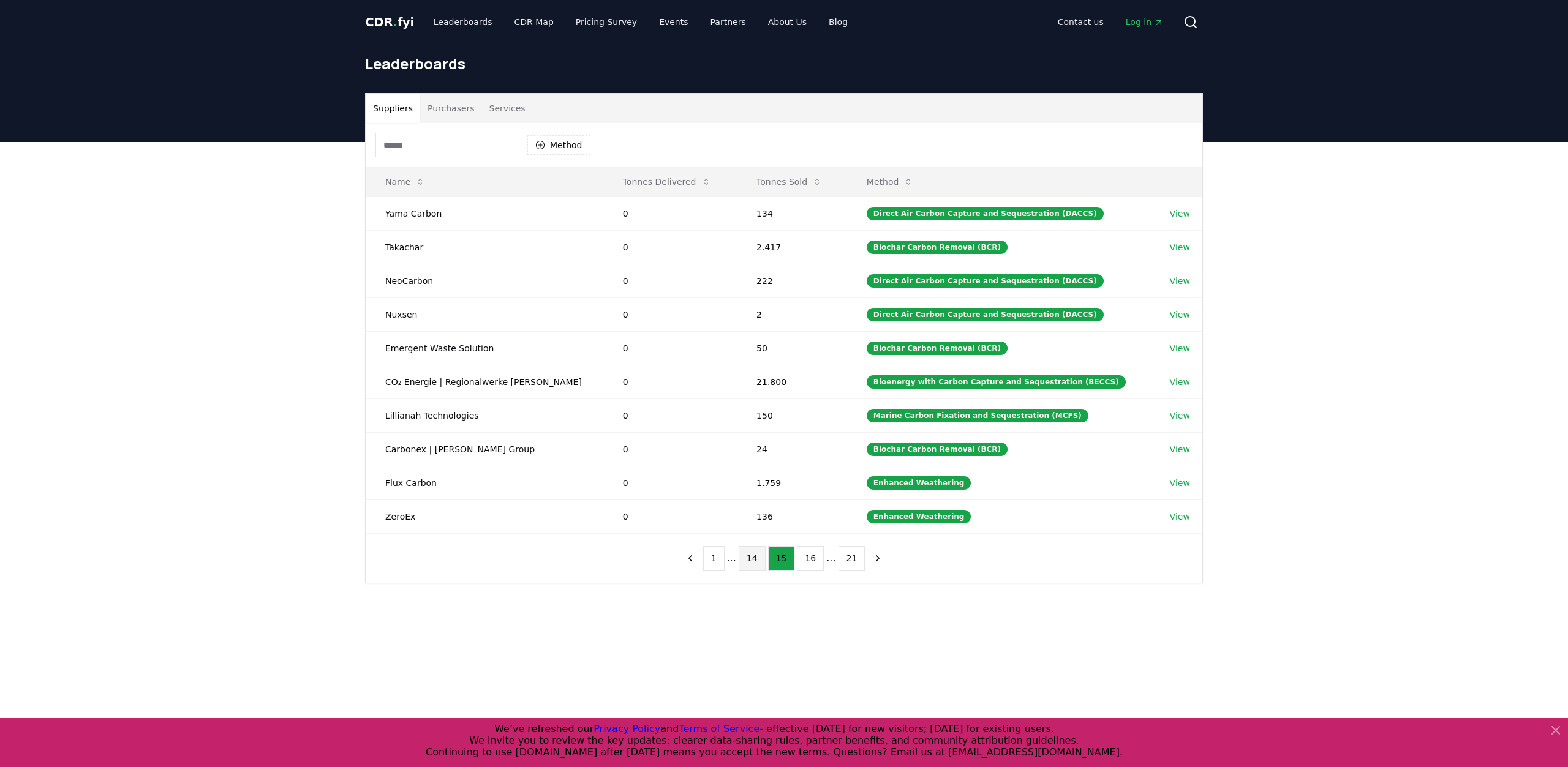
click at [750, 551] on button "14" at bounding box center [752, 558] width 27 height 24
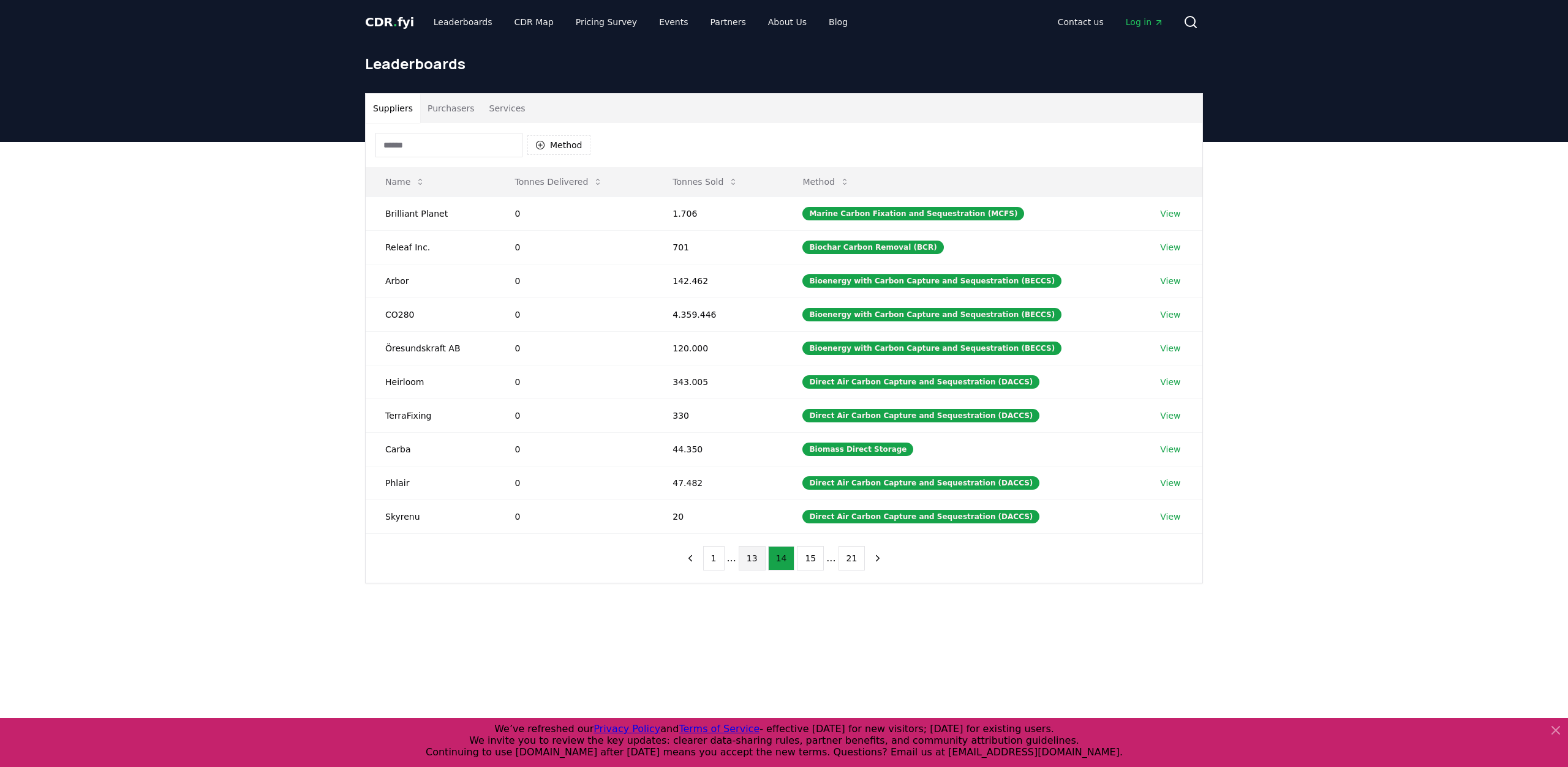
click at [759, 549] on button "13" at bounding box center [752, 558] width 27 height 24
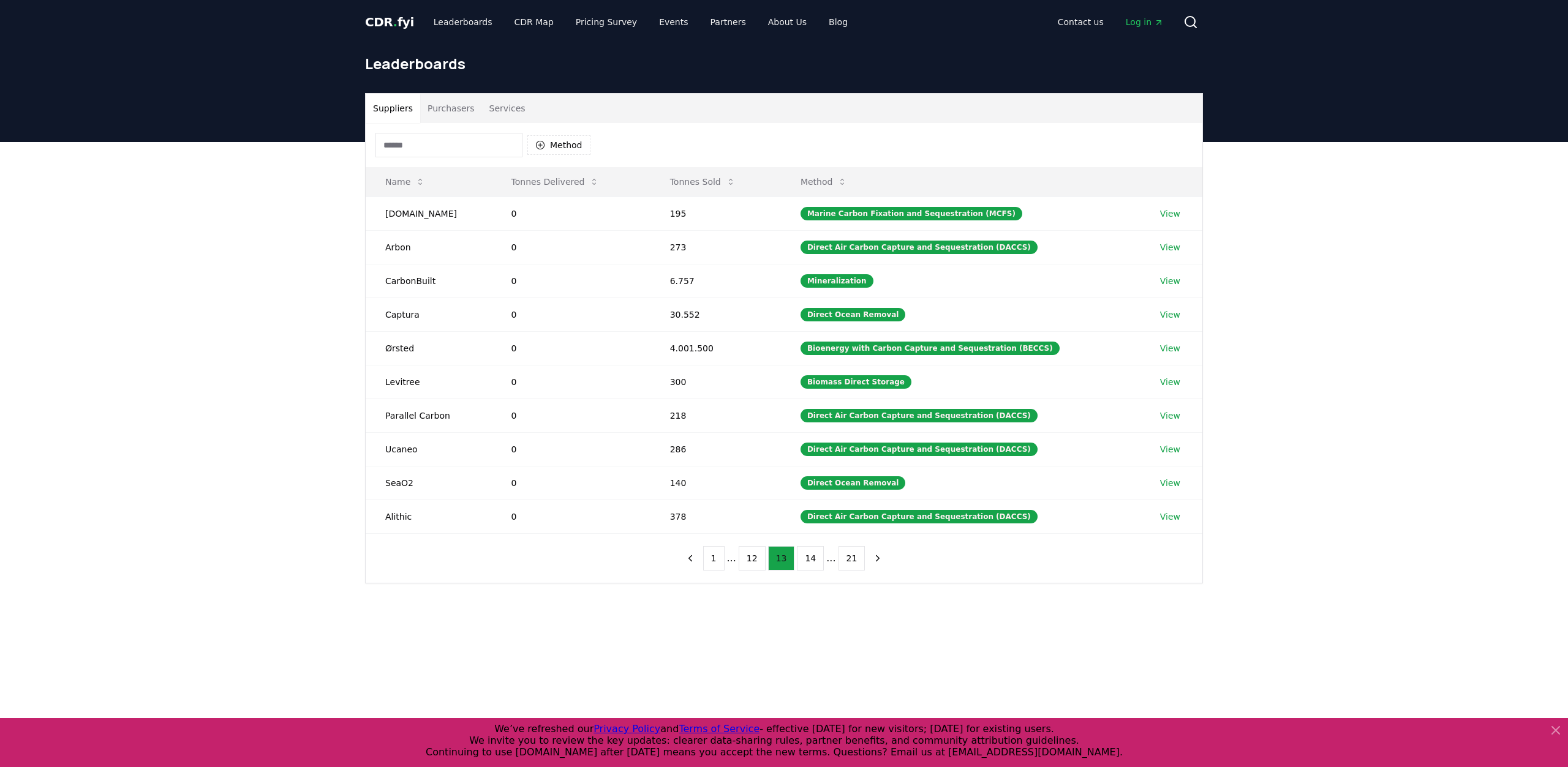
click at [759, 549] on button "12" at bounding box center [752, 558] width 27 height 24
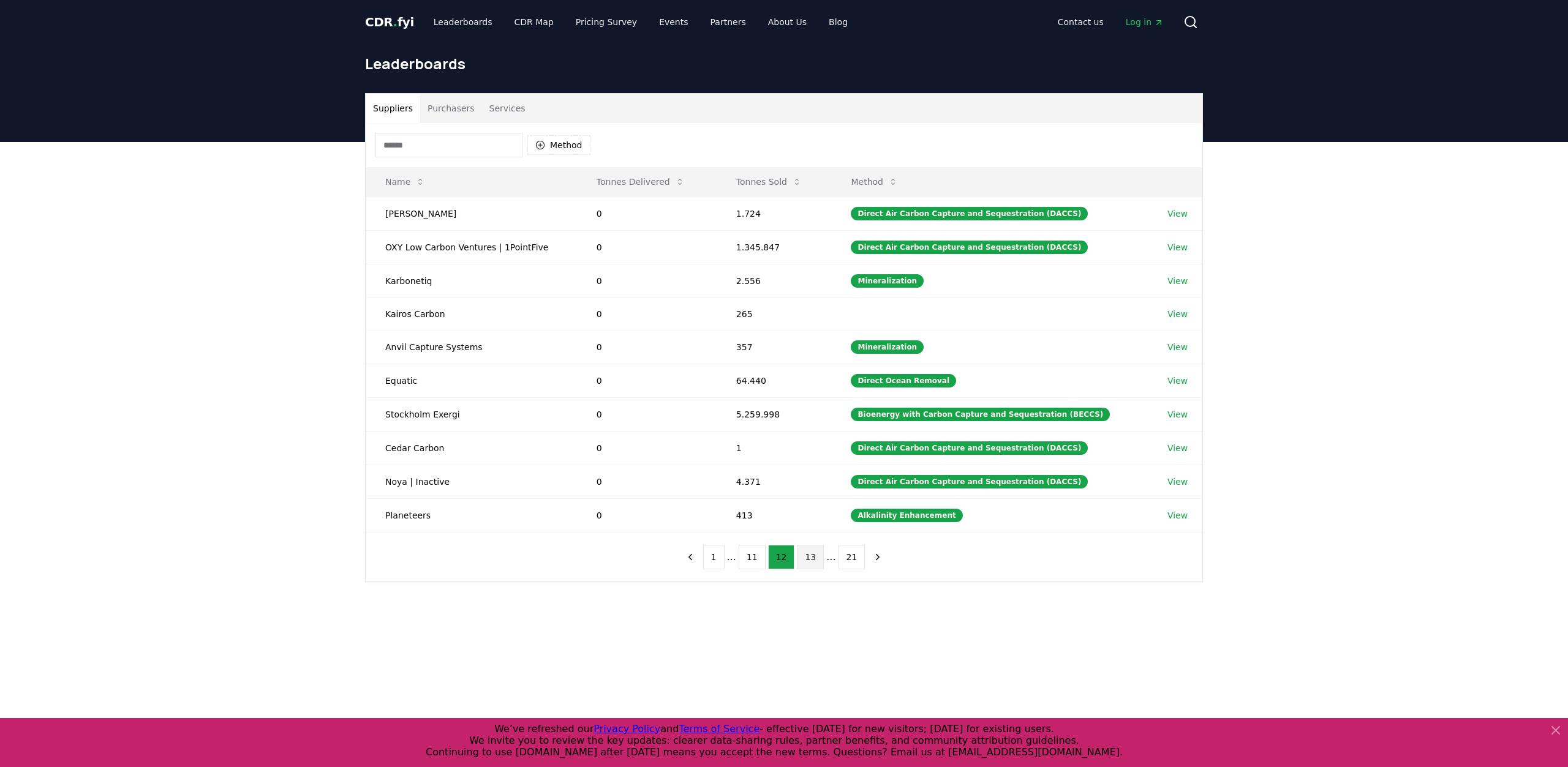
click at [759, 549] on button "11" at bounding box center [752, 556] width 27 height 24
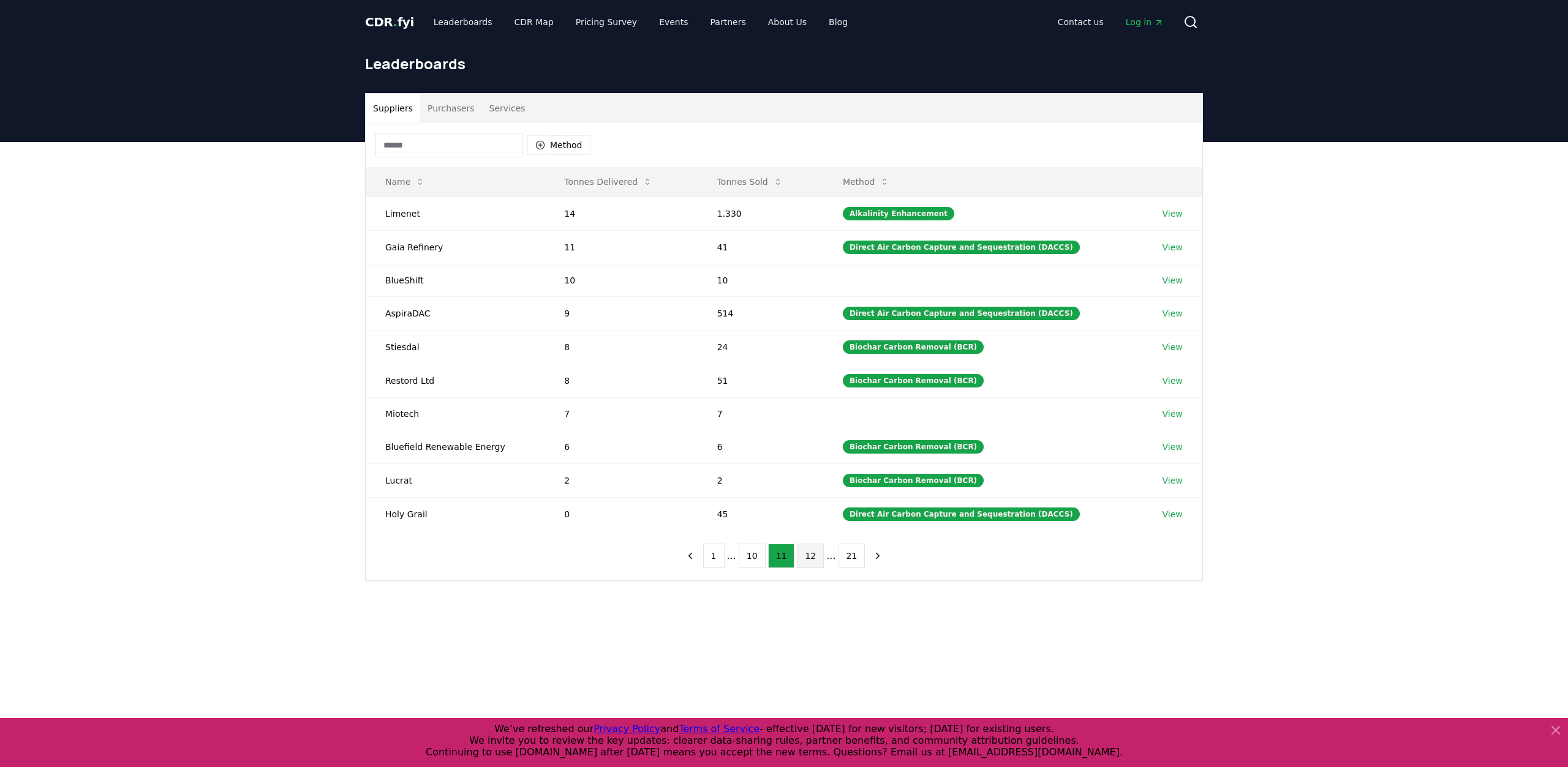
click at [806, 551] on button "12" at bounding box center [810, 555] width 27 height 24
